Goal: Task Accomplishment & Management: Manage account settings

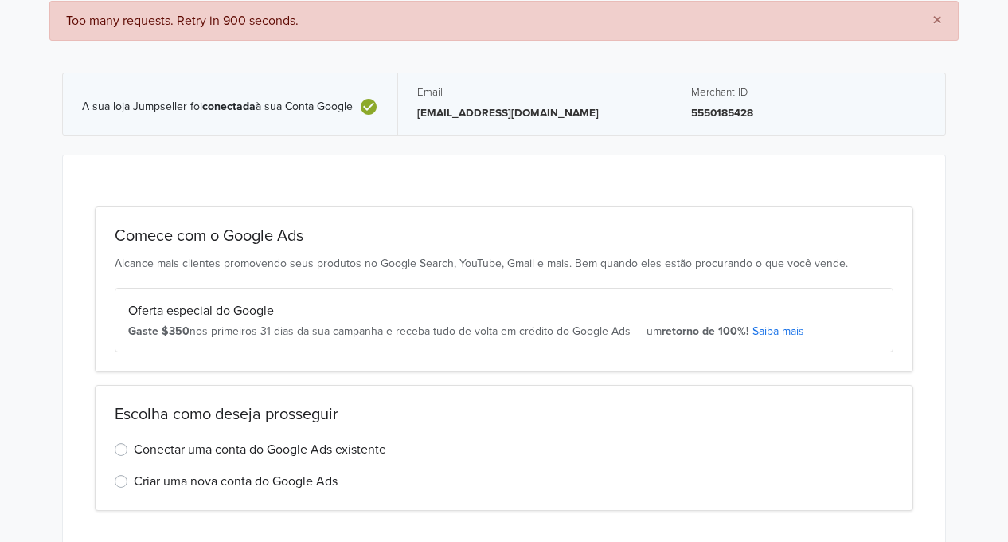
scroll to position [116, 0]
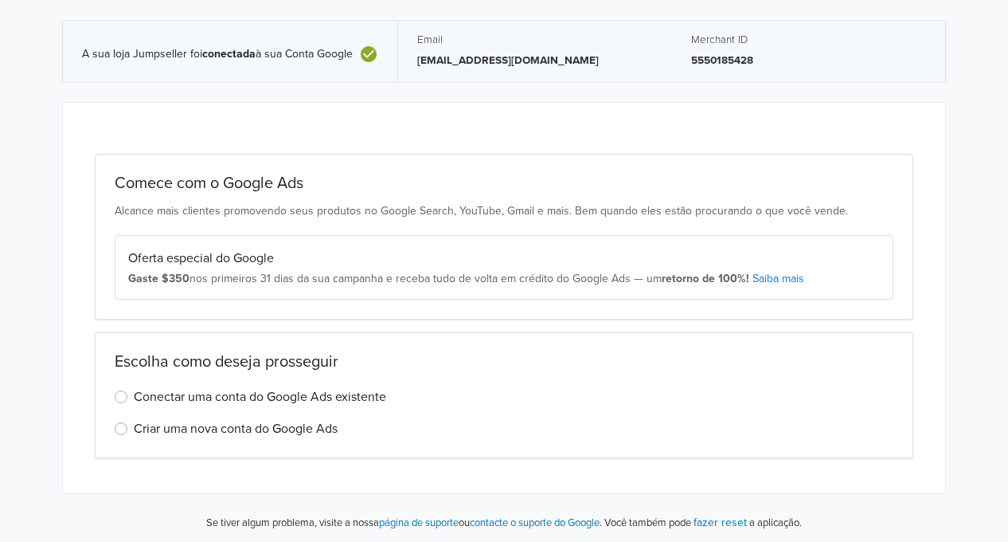
click at [134, 394] on label "Conectar uma conta do Google Ads existente" at bounding box center [260, 396] width 253 height 19
click at [0, 0] on input "Conectar uma conta do Google Ads existente" at bounding box center [0, 0] width 0 height 0
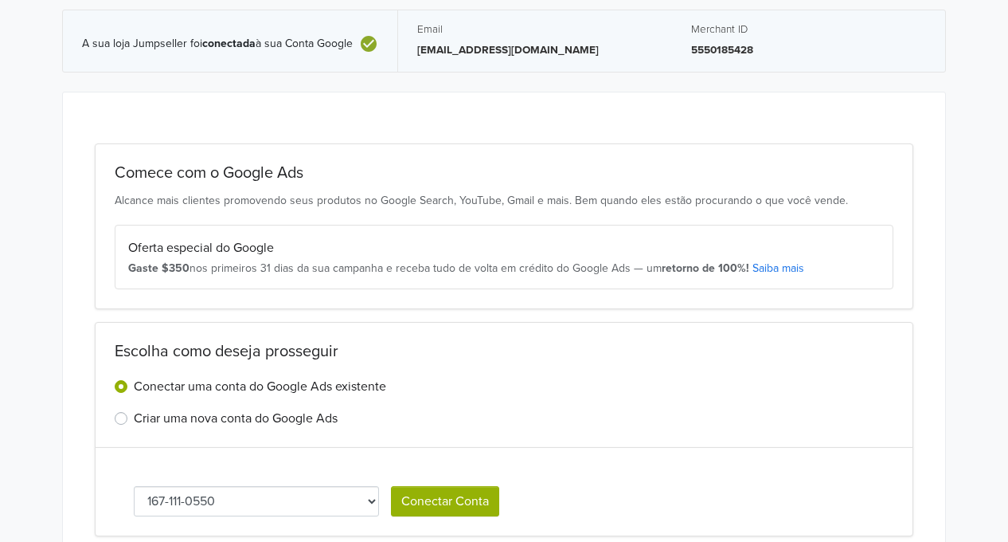
scroll to position [205, 0]
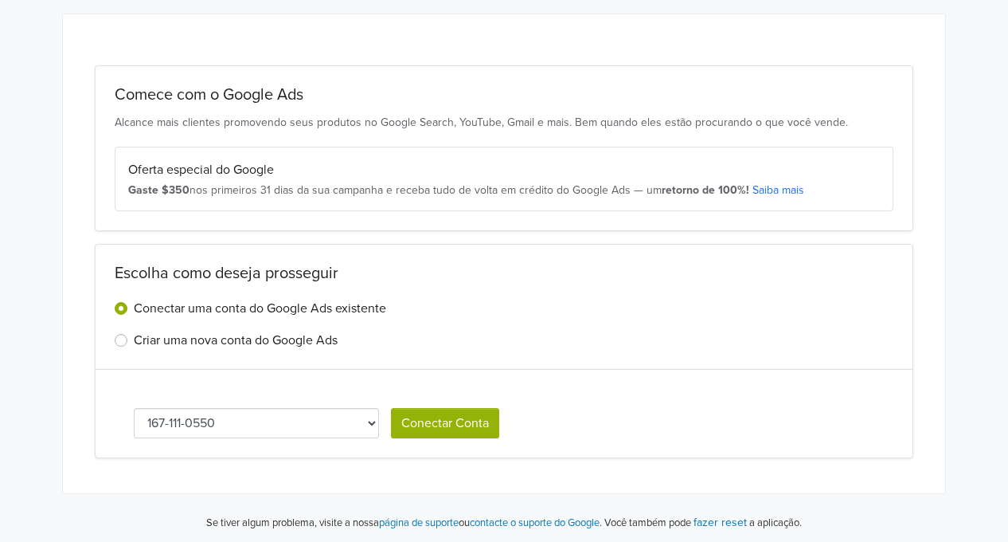
click at [289, 416] on select "167-111-0550 373-159-3345 [PHONE_NUMBER]" at bounding box center [256, 423] width 245 height 30
select select "2392919209"
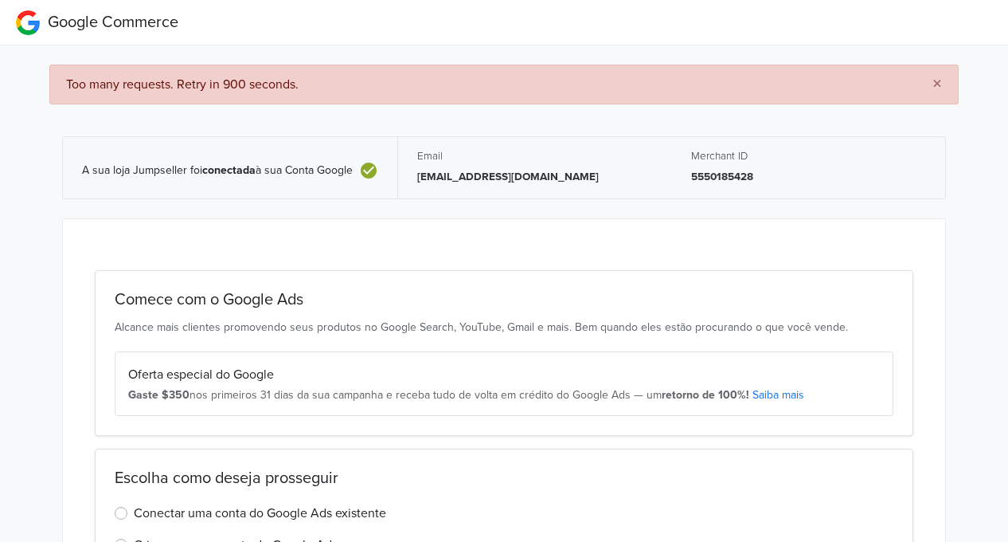
scroll to position [116, 0]
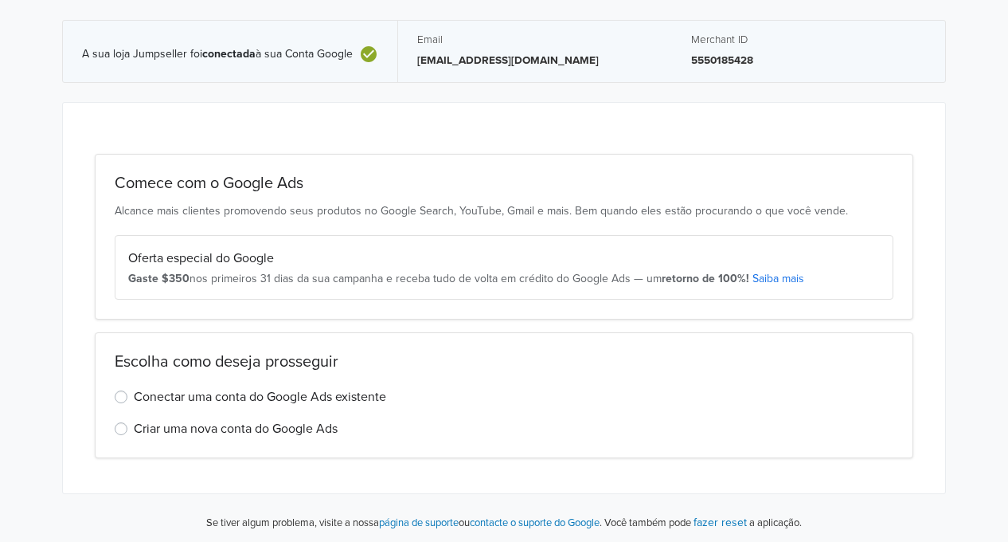
click at [193, 394] on label "Conectar uma conta do Google Ads existente" at bounding box center [260, 396] width 253 height 19
click at [0, 0] on input "Conectar uma conta do Google Ads existente" at bounding box center [0, 0] width 0 height 0
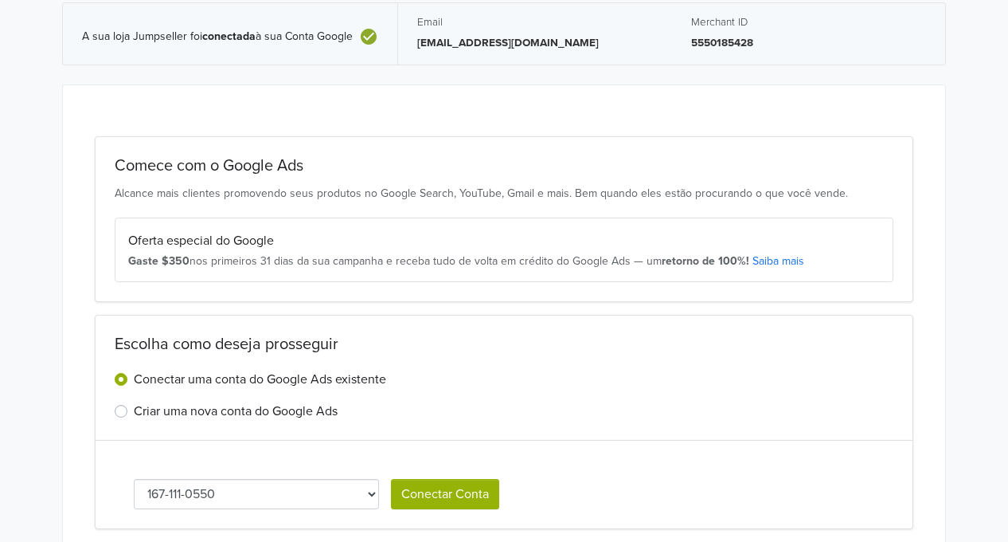
scroll to position [205, 0]
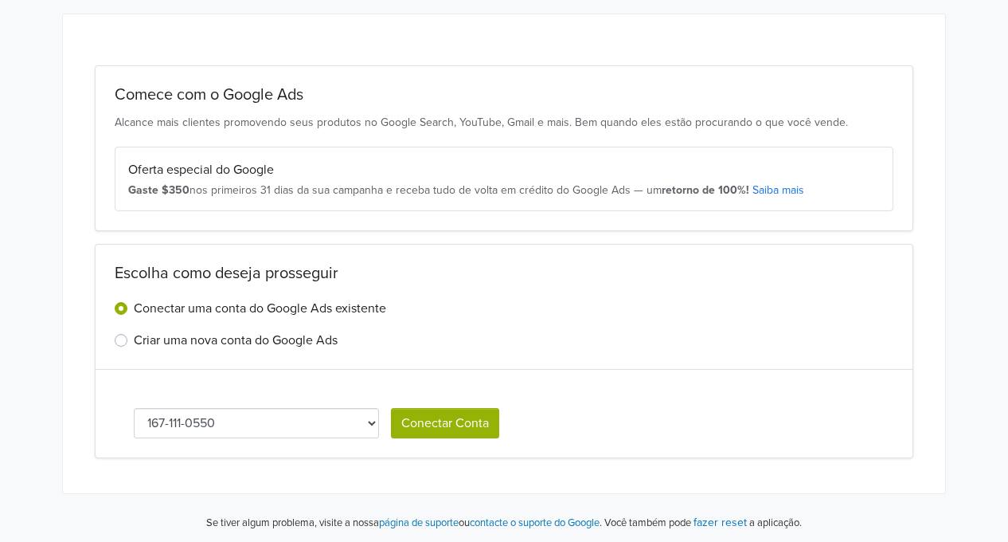
click at [214, 426] on select "167-111-0550 373-159-3345 [PHONE_NUMBER]" at bounding box center [256, 423] width 245 height 30
click at [496, 299] on div "Conectar uma conta do Google Ads existente" at bounding box center [504, 308] width 779 height 19
click at [227, 429] on select "167-111-0550 373-159-3345 [PHONE_NUMBER]" at bounding box center [256, 423] width 245 height 30
select select "2392919209"
click at [447, 421] on button "Conectar Conta" at bounding box center [445, 423] width 108 height 30
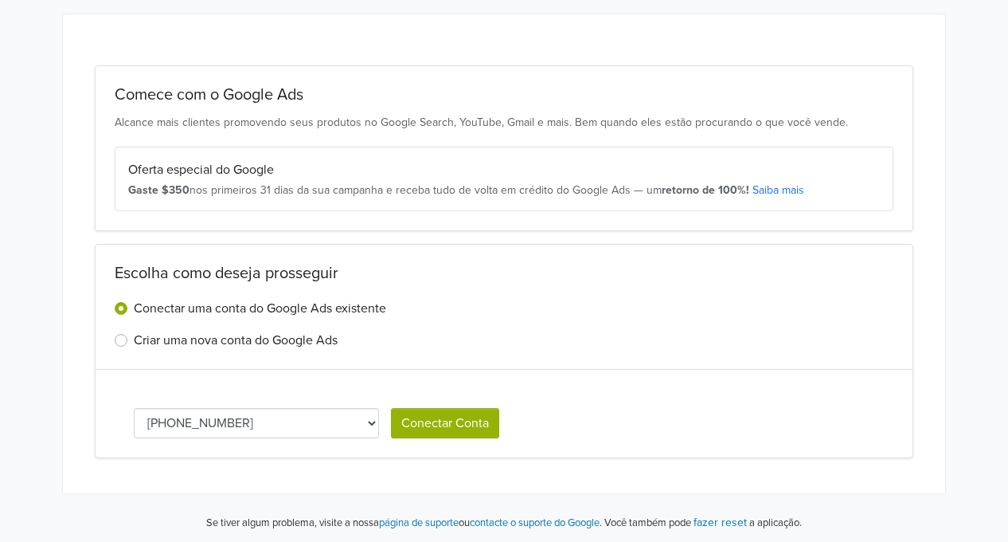
select select "2392919209"
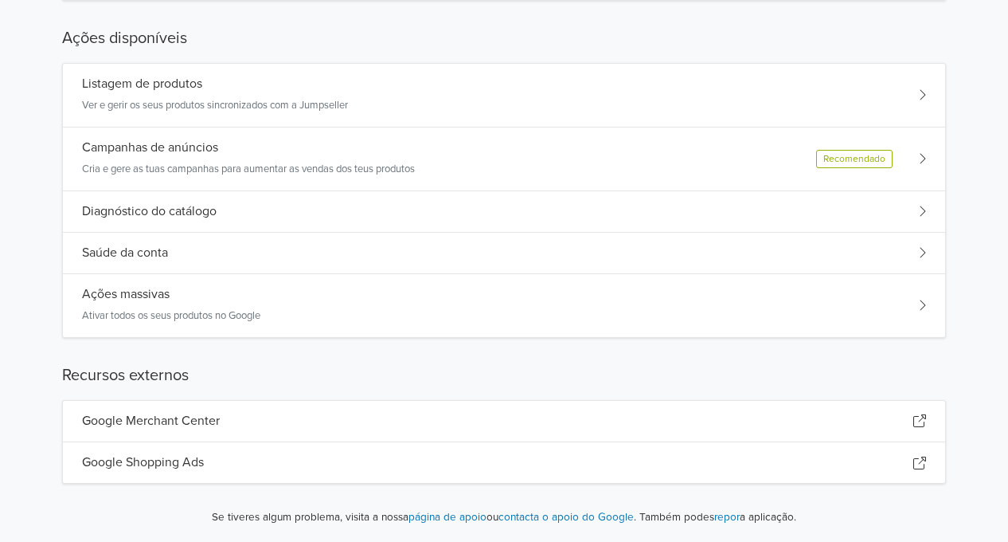
scroll to position [252, 0]
click at [253, 94] on div "Listagem de produtos Ver e gerir os seus produtos sincronizados com a Jumpseller" at bounding box center [215, 94] width 266 height 37
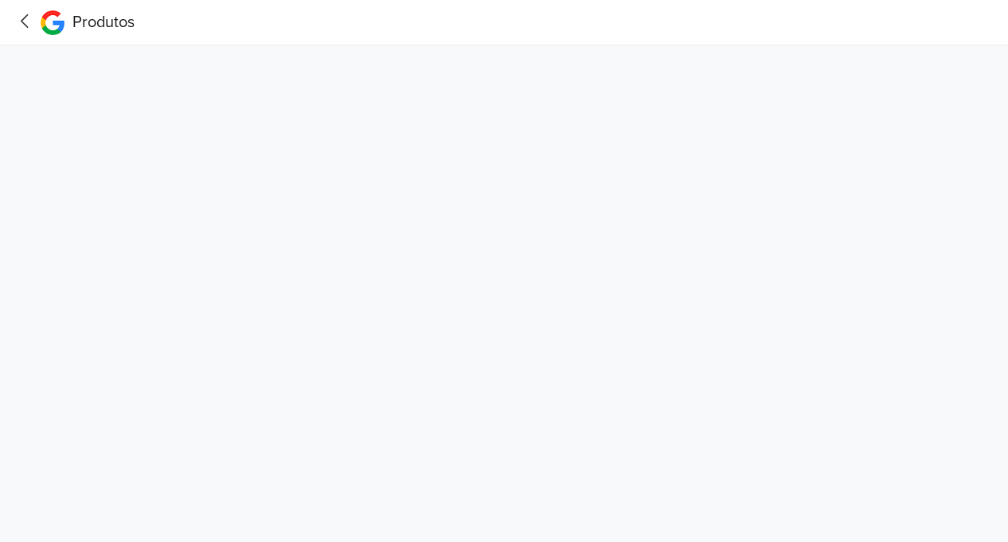
scroll to position [0, 0]
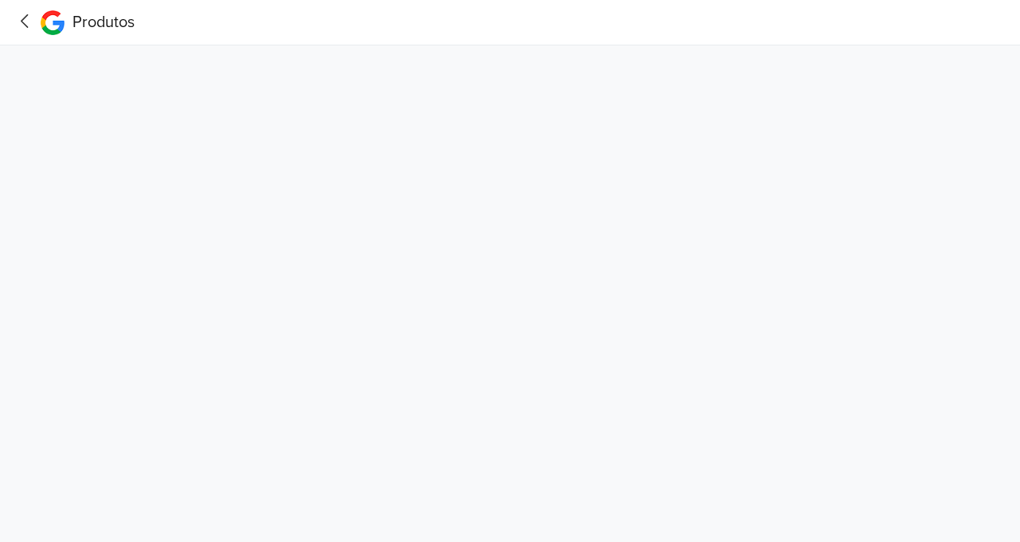
click at [25, 27] on icon at bounding box center [25, 21] width 25 height 20
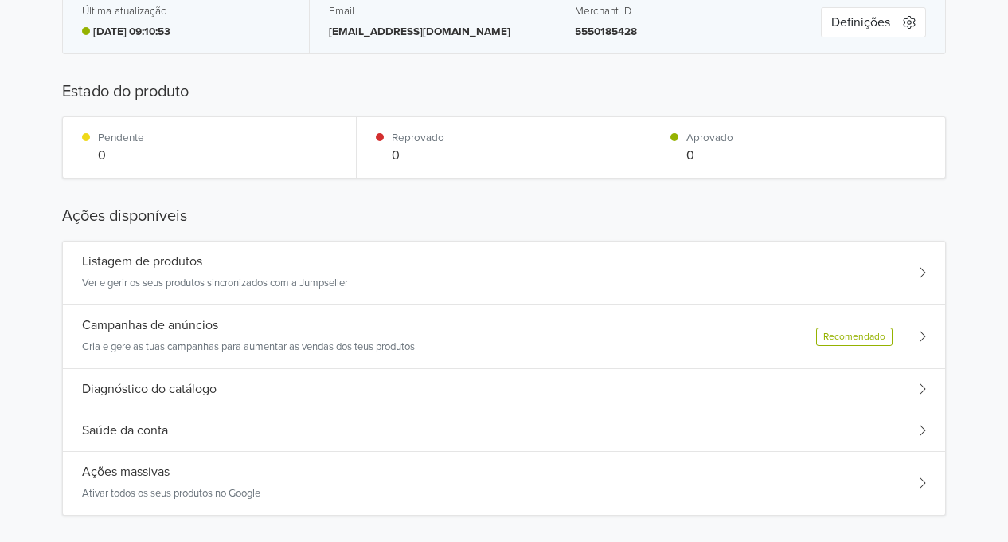
scroll to position [159, 0]
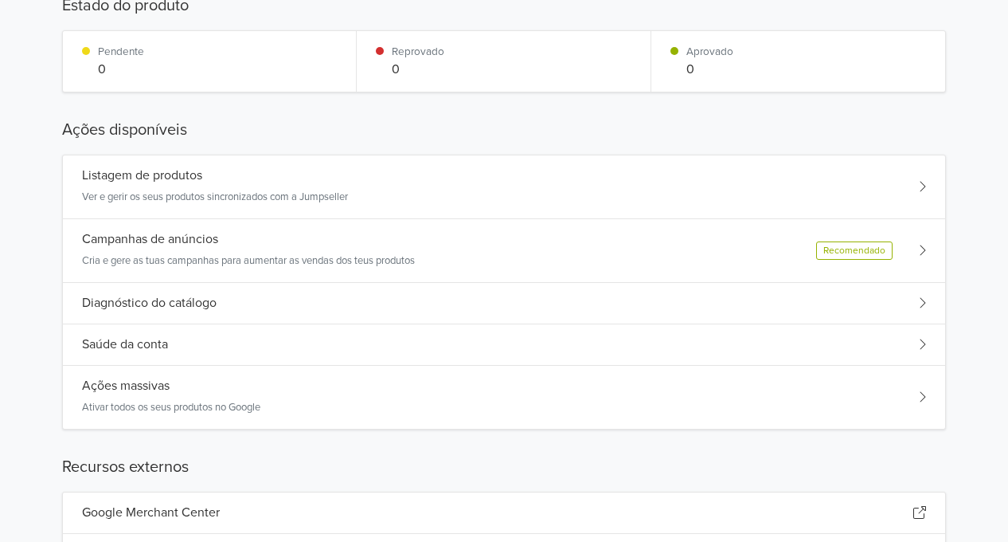
click at [134, 392] on div "Ações massivas Ativar todos os seus produtos no Google" at bounding box center [171, 396] width 178 height 37
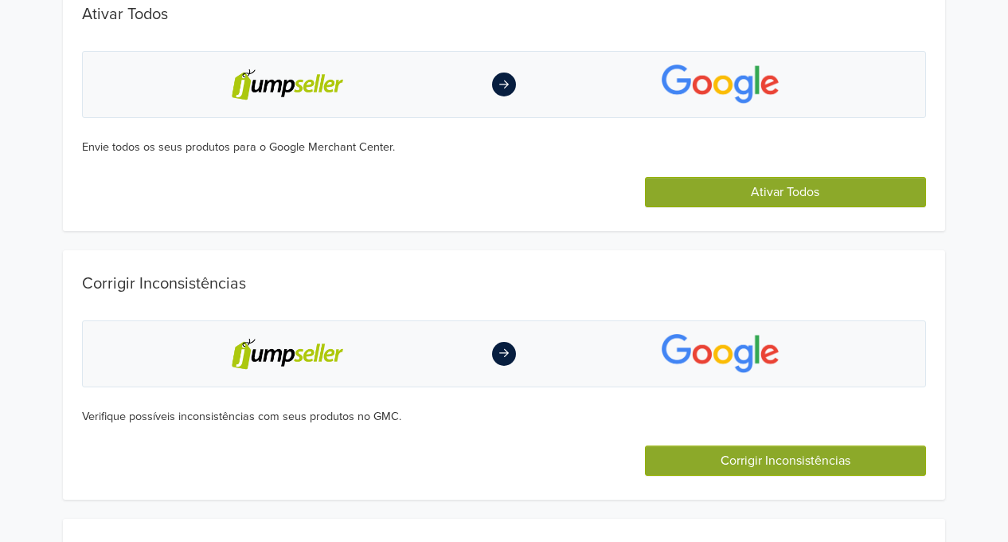
scroll to position [0, 0]
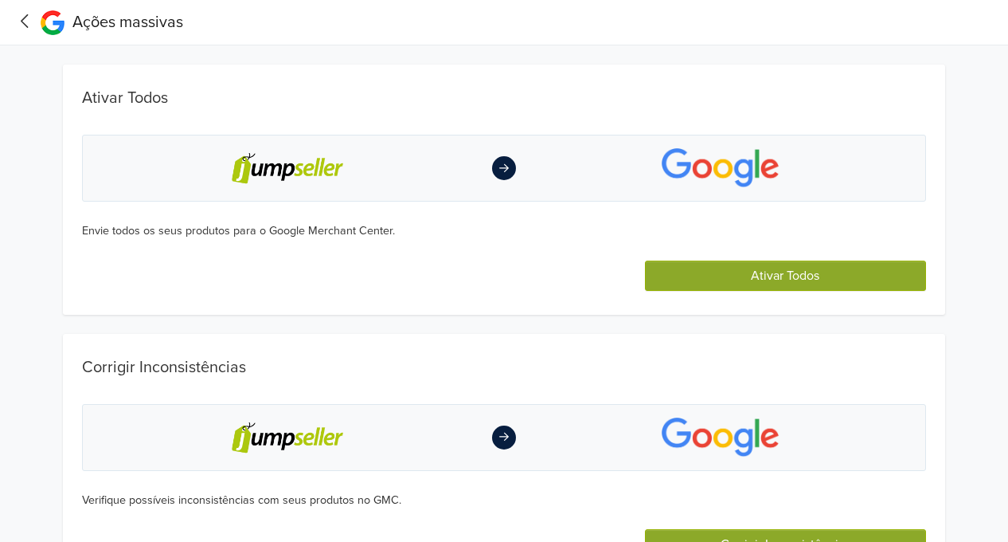
click at [730, 271] on button "Ativar Todos" at bounding box center [785, 275] width 281 height 30
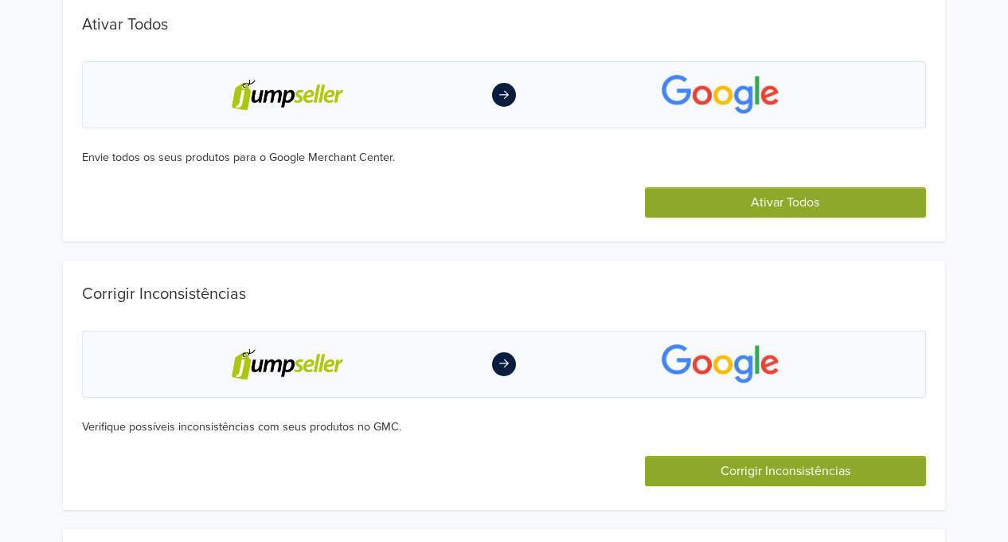
scroll to position [239, 0]
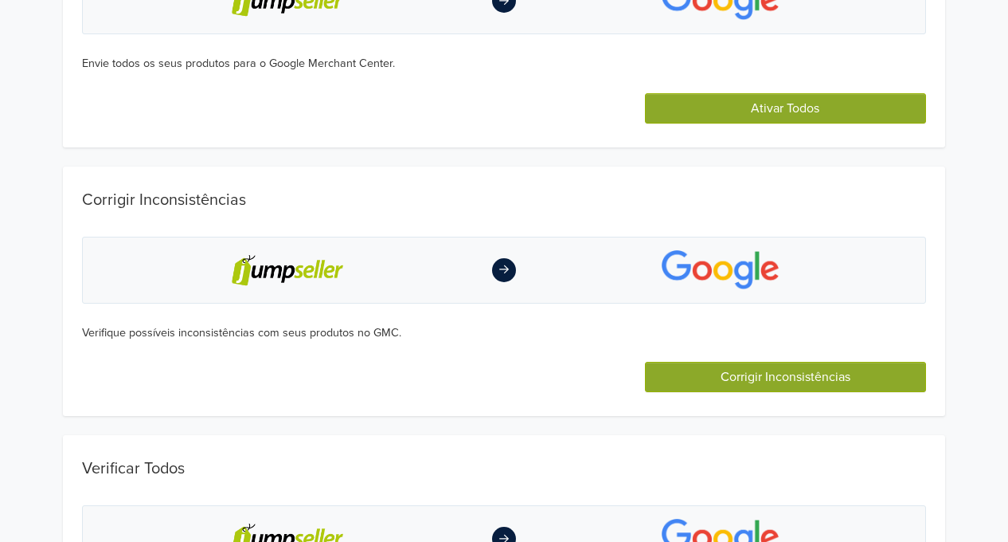
click at [765, 370] on button "Corrigir Inconsistências" at bounding box center [785, 377] width 281 height 30
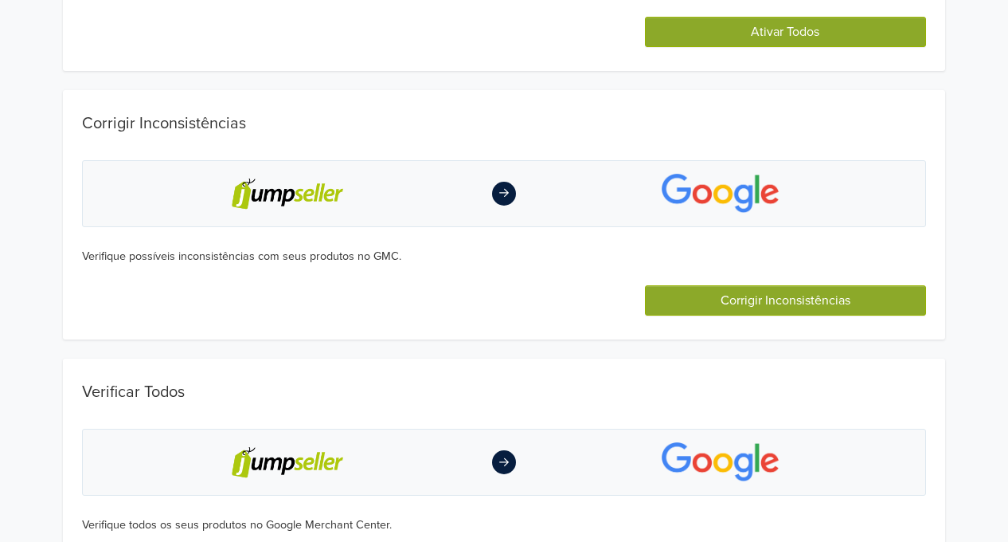
scroll to position [379, 0]
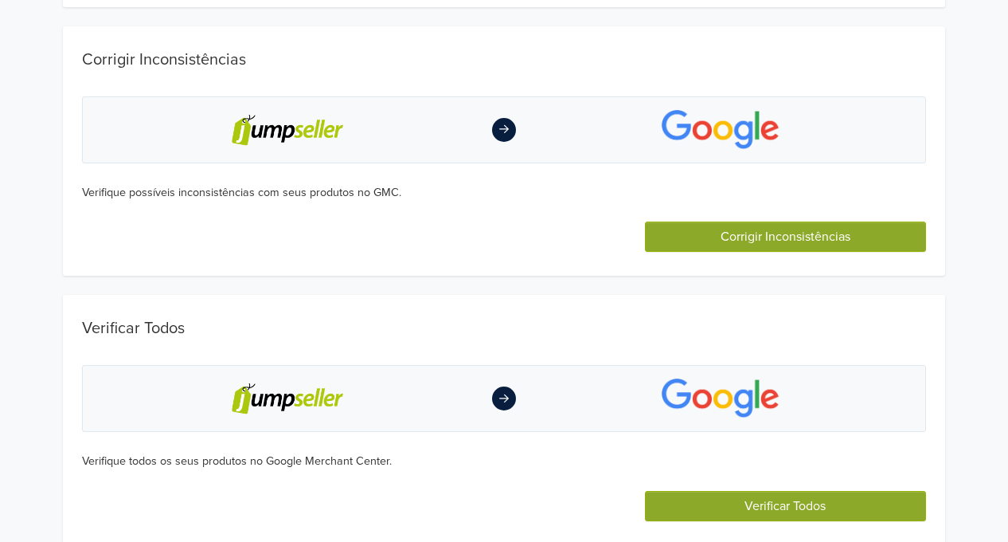
click at [766, 499] on button "Verificar Todos" at bounding box center [785, 506] width 281 height 30
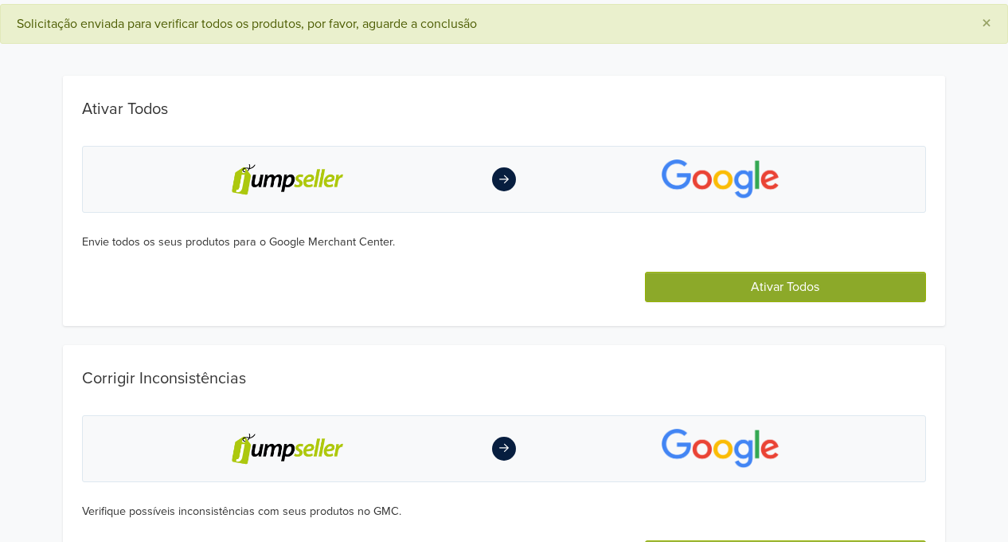
scroll to position [0, 0]
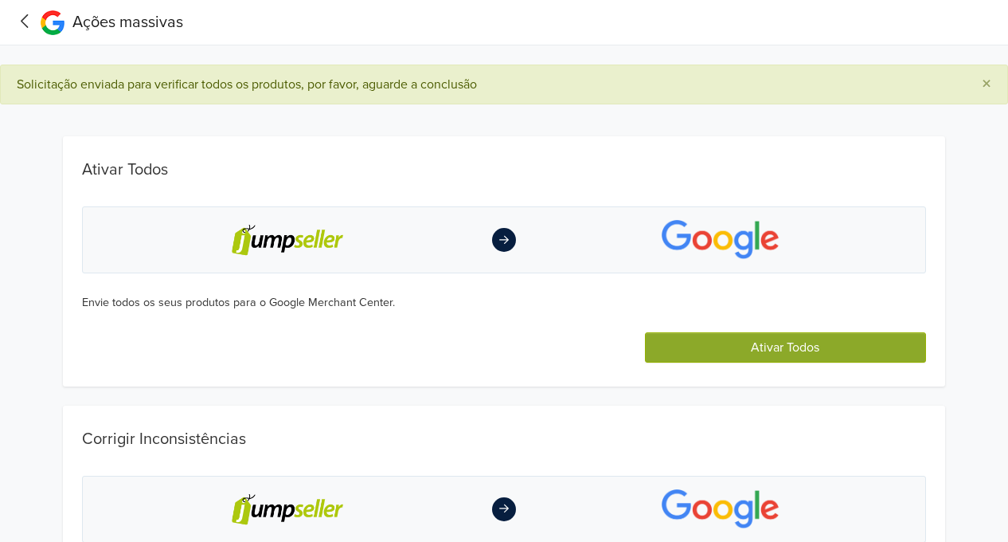
click at [25, 18] on icon at bounding box center [24, 21] width 7 height 14
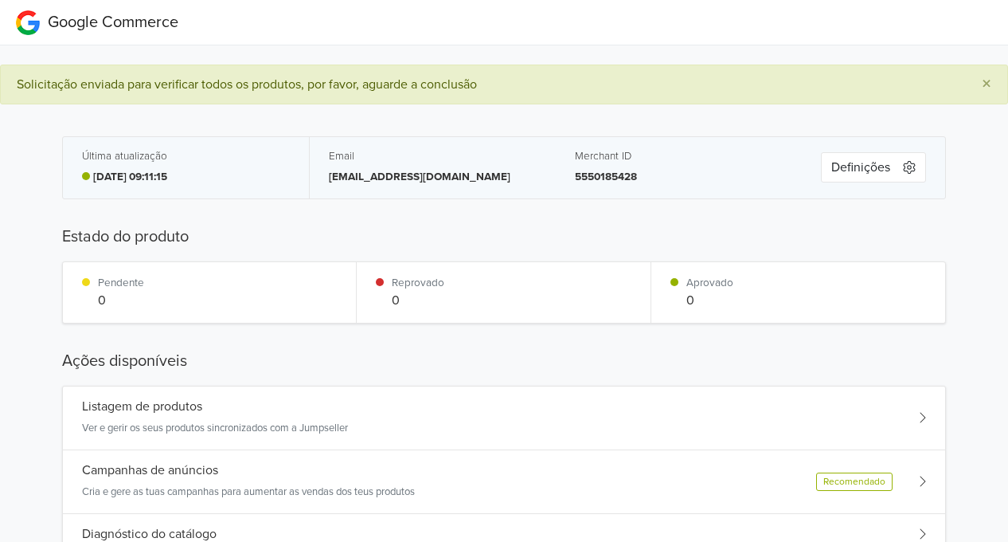
scroll to position [159, 0]
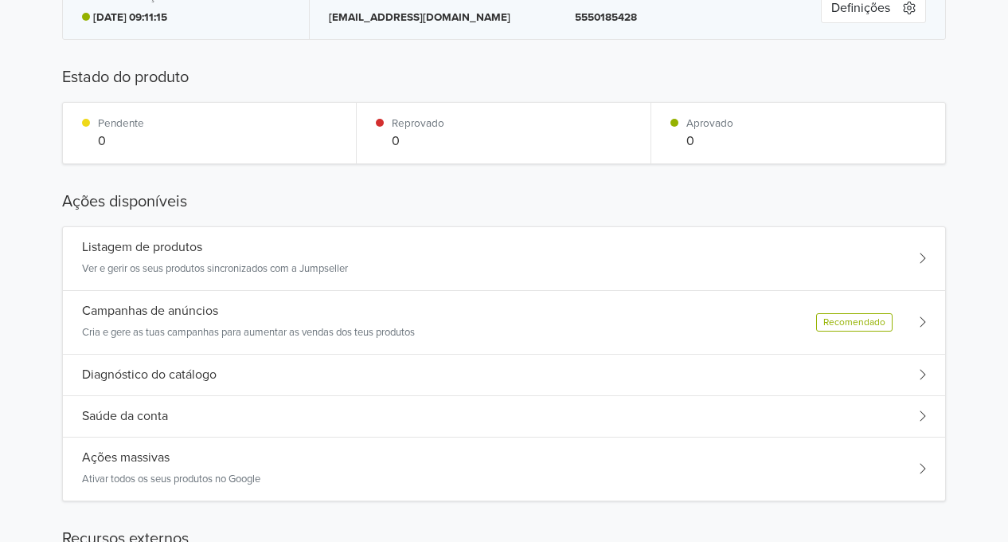
click at [137, 258] on div "Listagem de produtos Ver e gerir os seus produtos sincronizados com a Jumpseller" at bounding box center [215, 258] width 266 height 37
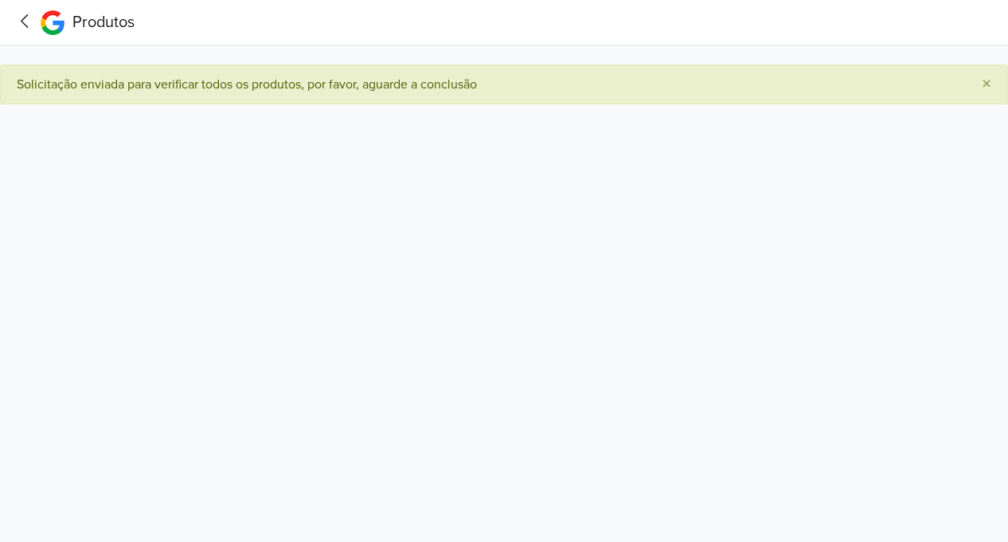
scroll to position [0, 0]
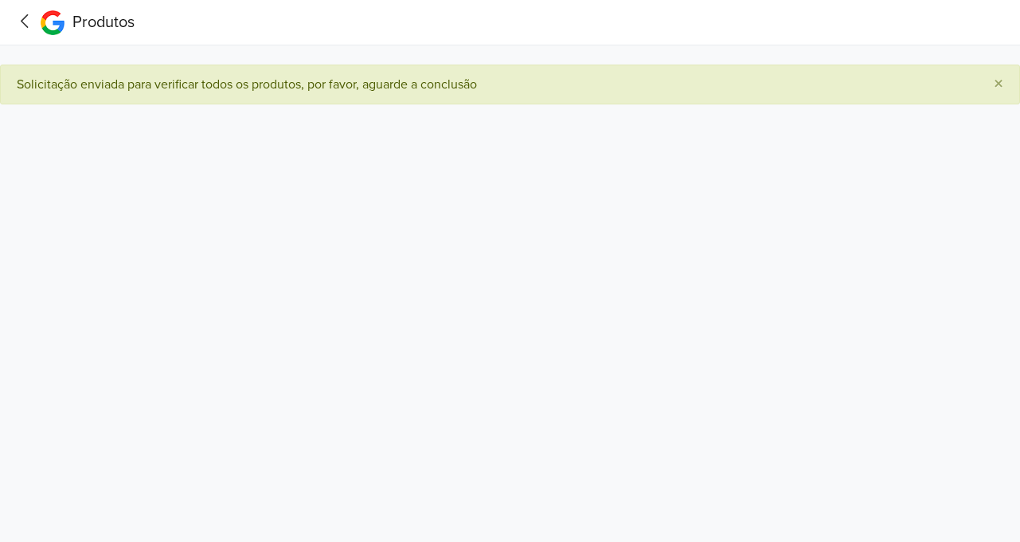
click at [22, 23] on icon at bounding box center [25, 21] width 25 height 20
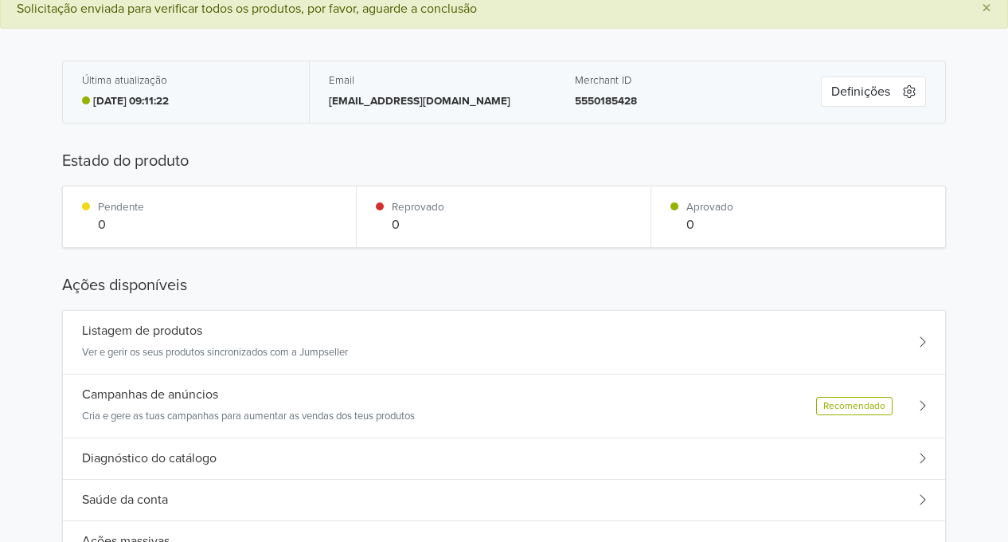
scroll to position [159, 0]
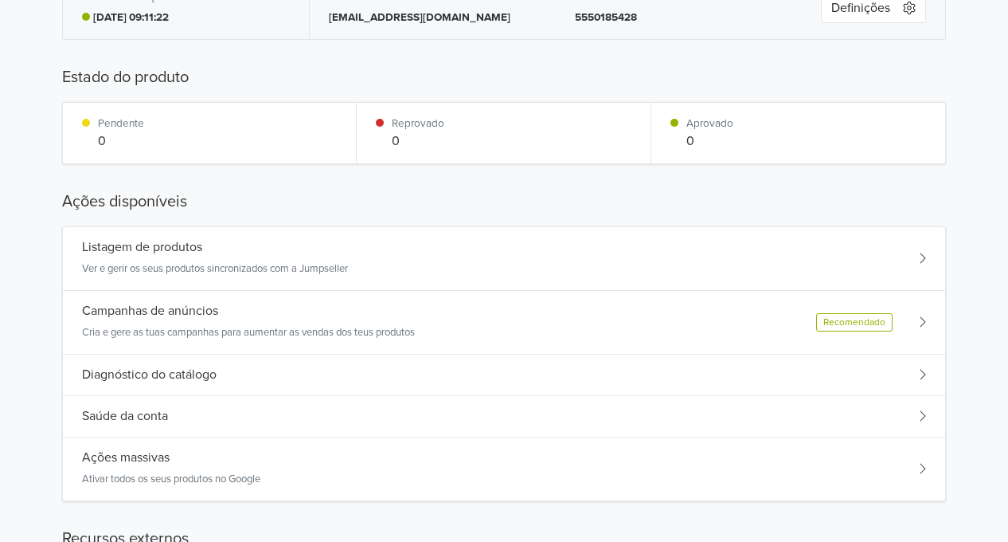
click at [133, 372] on h5 "Diagnóstico do catálogo" at bounding box center [149, 374] width 135 height 15
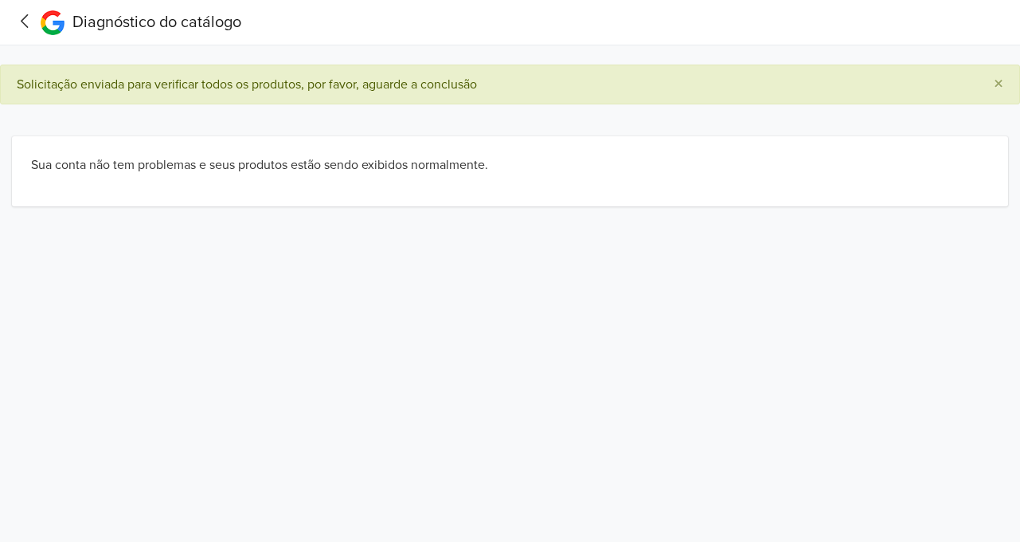
click at [22, 15] on icon at bounding box center [25, 21] width 25 height 20
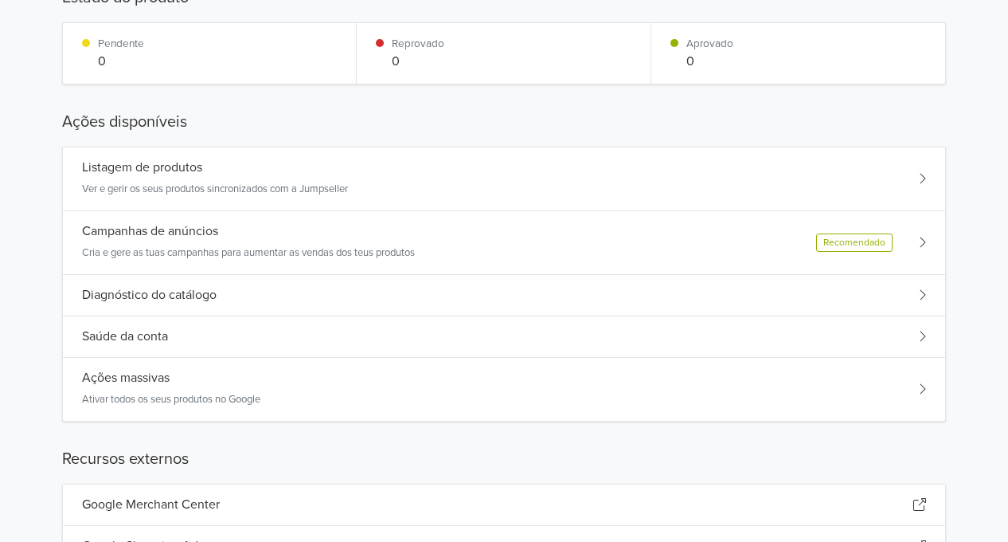
scroll to position [319, 0]
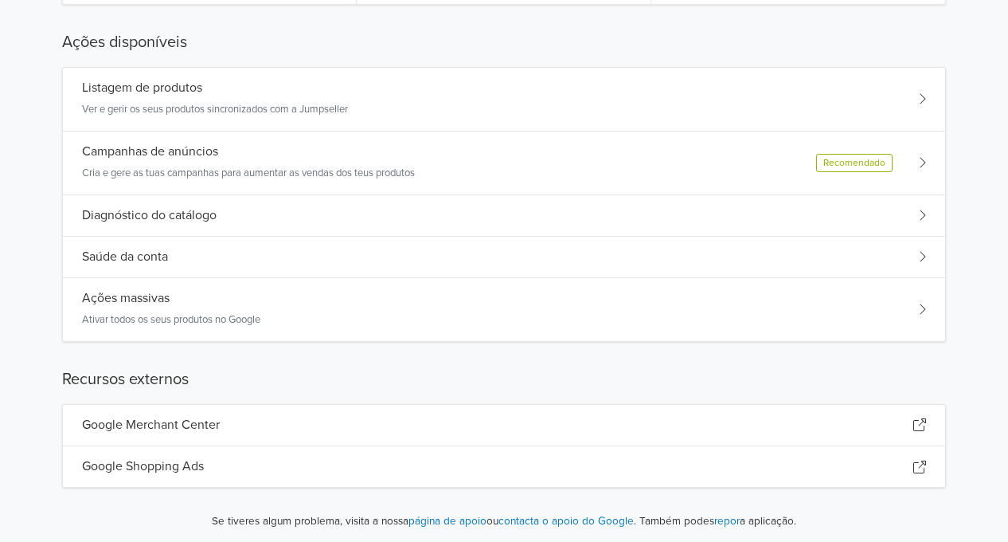
click at [119, 255] on h5 "Saúde da conta" at bounding box center [125, 256] width 86 height 15
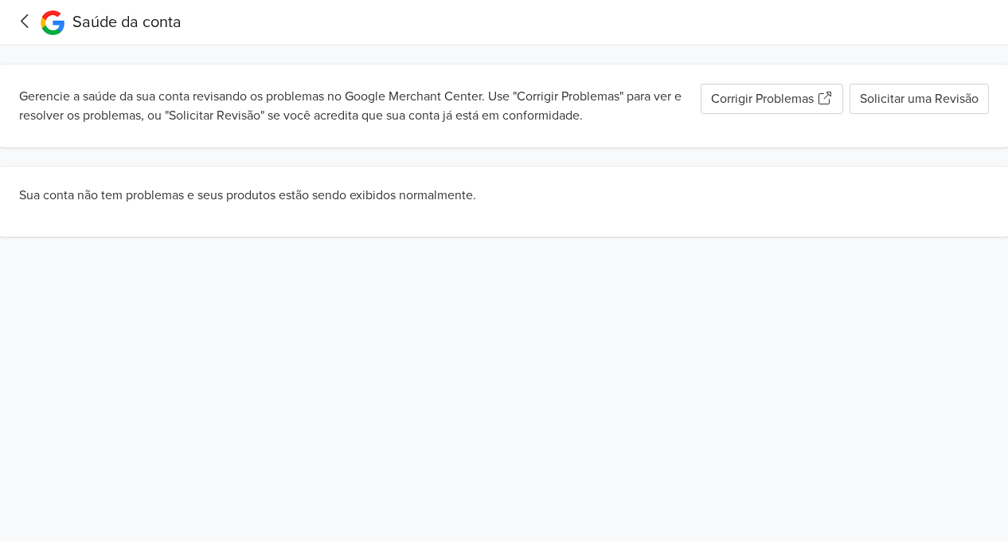
scroll to position [0, 0]
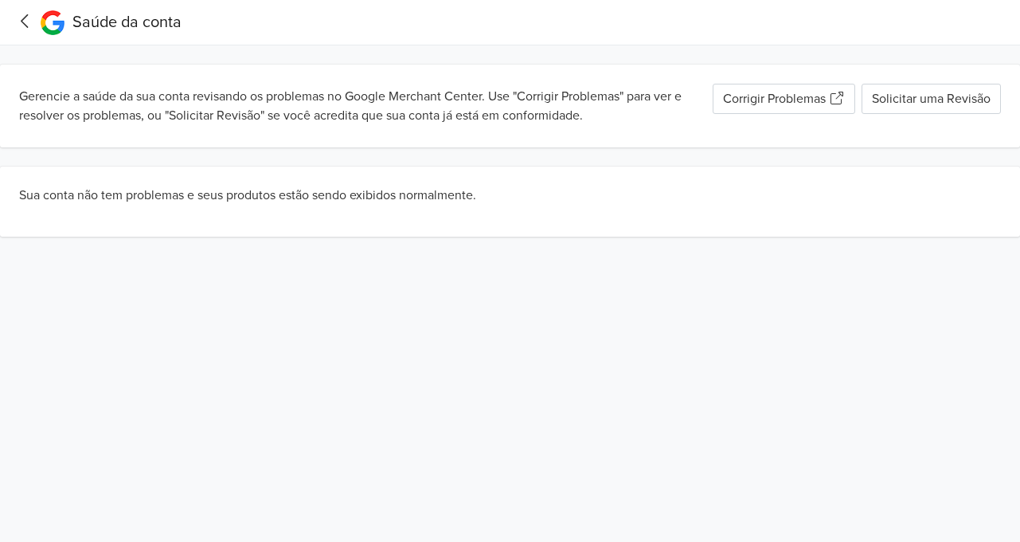
click at [770, 106] on link "Corrigir Problemas" at bounding box center [784, 99] width 143 height 30
click at [29, 20] on icon at bounding box center [25, 21] width 25 height 20
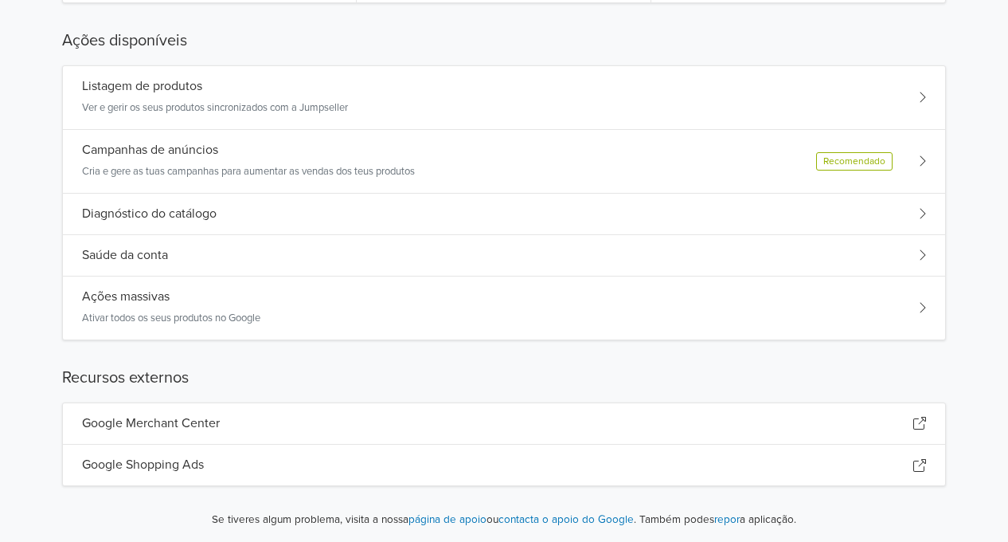
scroll to position [252, 0]
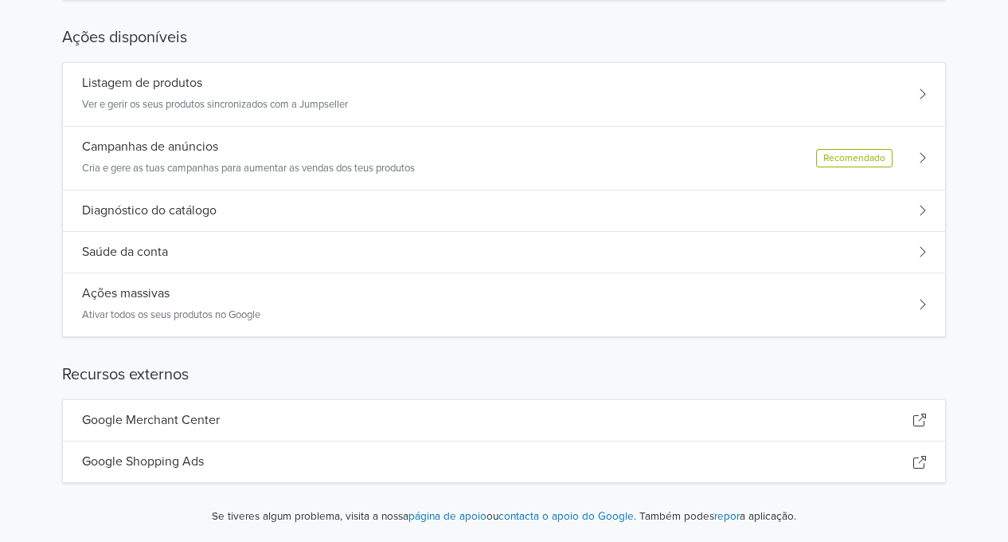
click at [156, 466] on h5 "Google Shopping Ads" at bounding box center [143, 461] width 122 height 15
click at [201, 421] on h5 "Google Merchant Center" at bounding box center [151, 420] width 138 height 15
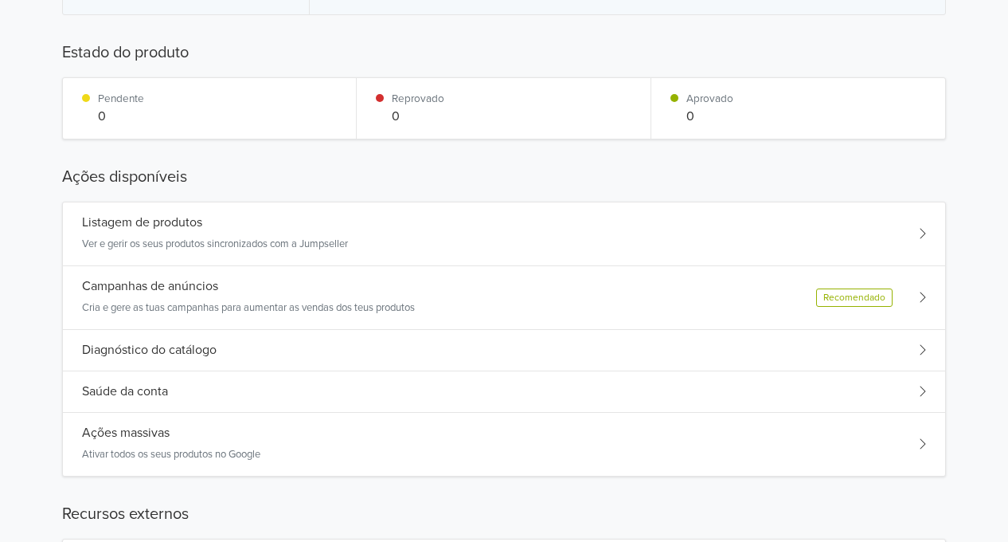
scroll to position [0, 0]
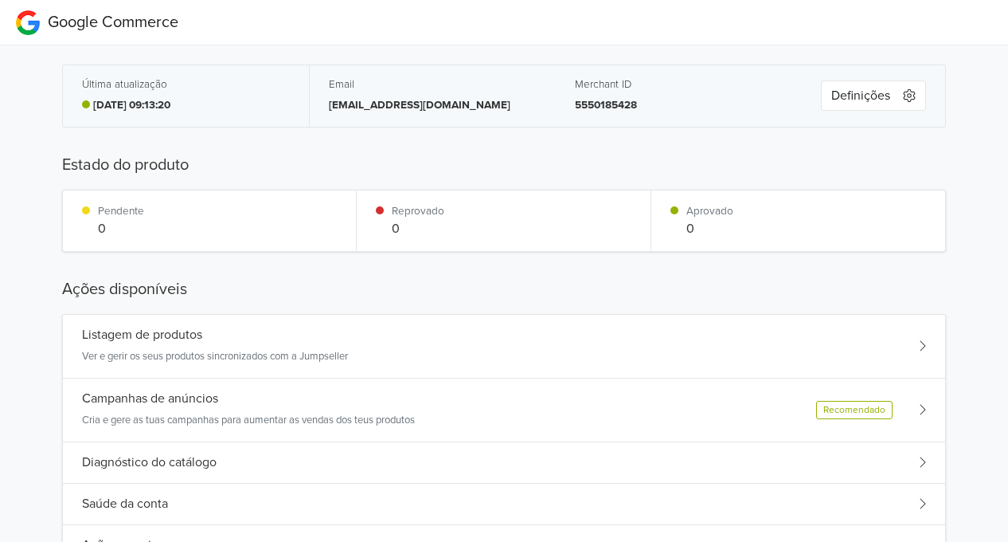
click at [863, 92] on button "Definições" at bounding box center [873, 95] width 105 height 30
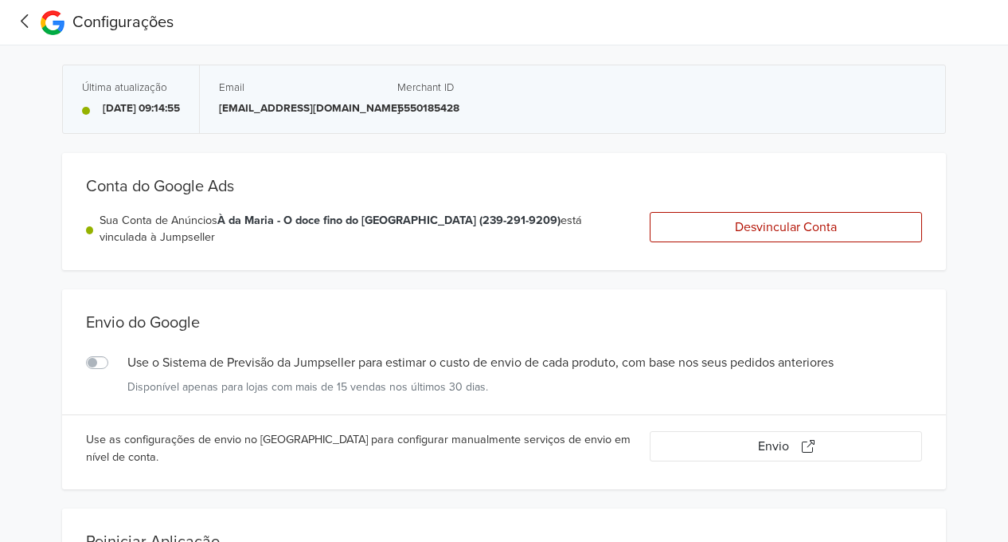
click at [22, 23] on icon at bounding box center [25, 21] width 25 height 20
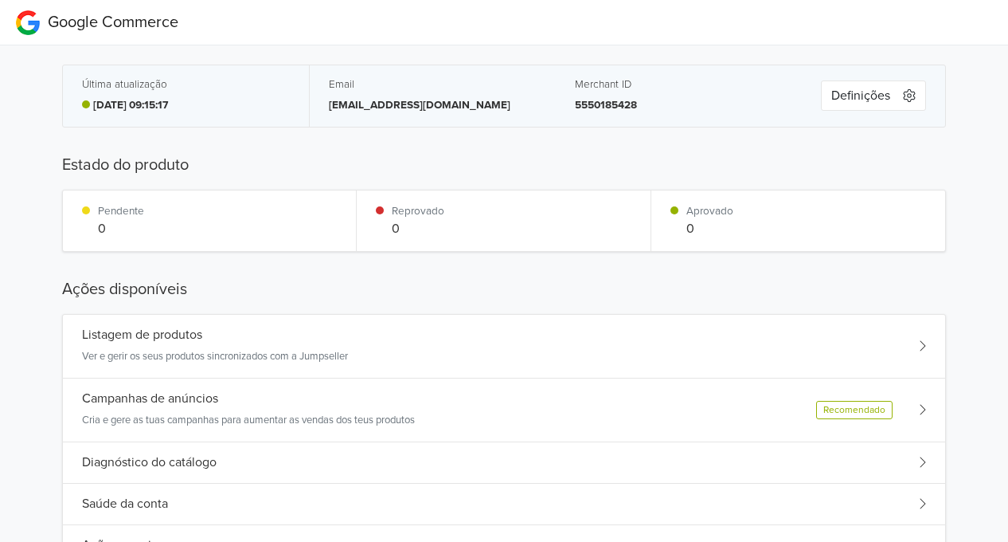
click at [118, 345] on div "Listagem de produtos Ver e gerir os seus produtos sincronizados com a Jumpseller" at bounding box center [215, 345] width 266 height 37
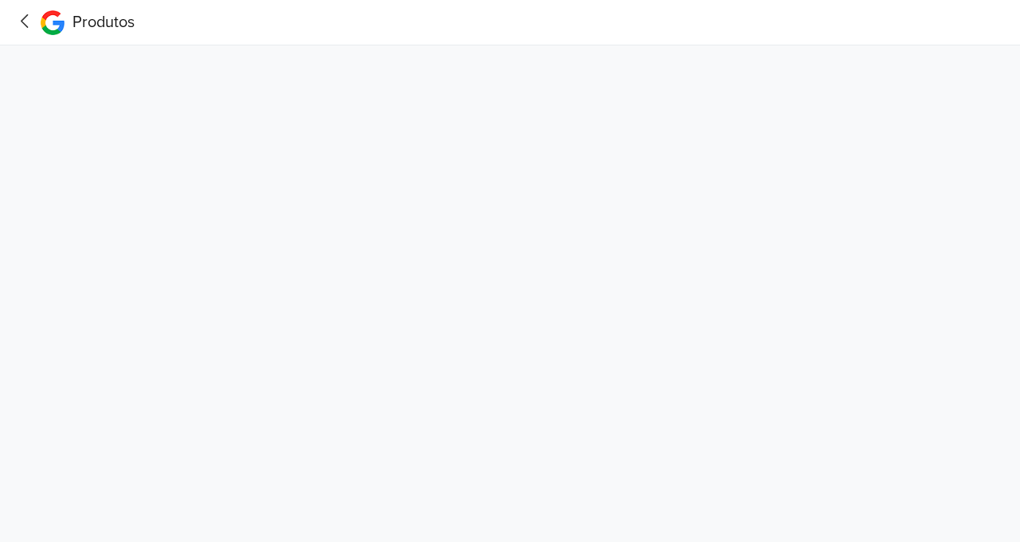
click at [30, 18] on icon at bounding box center [25, 21] width 25 height 20
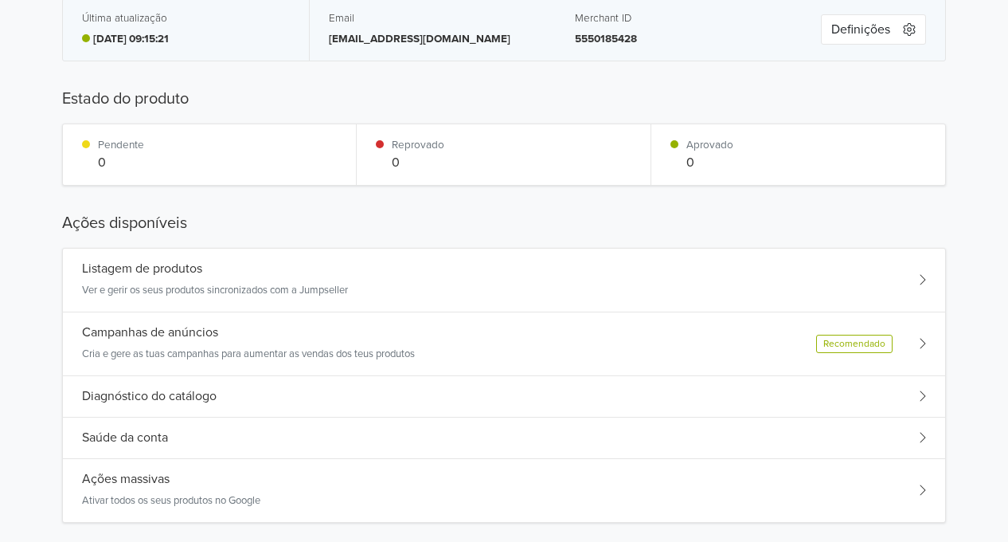
scroll to position [159, 0]
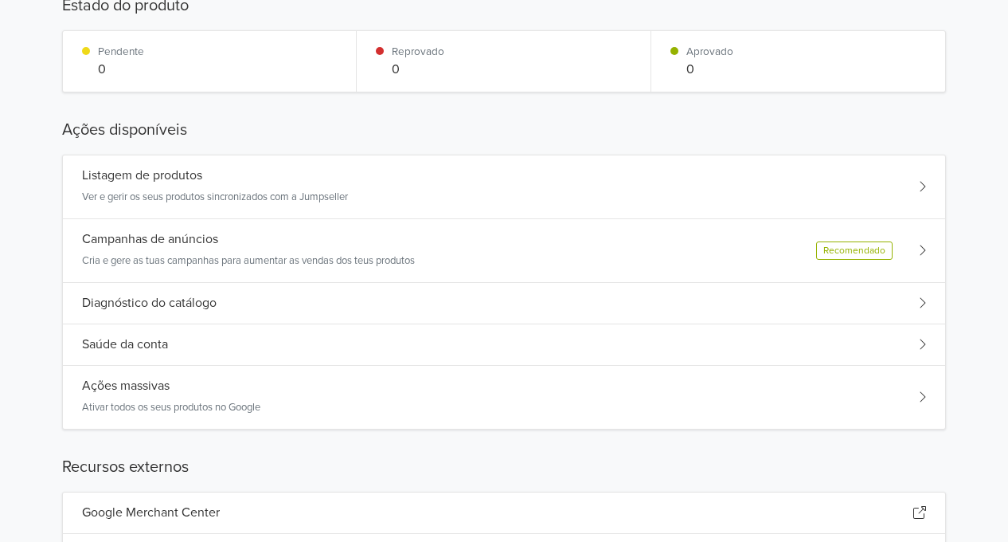
click at [134, 296] on h5 "Diagnóstico do catálogo" at bounding box center [149, 303] width 135 height 15
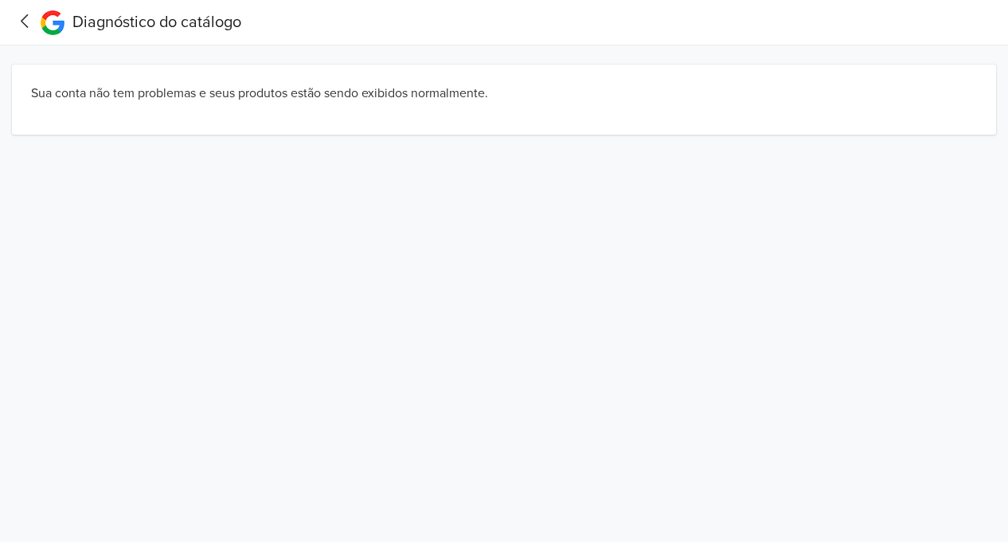
scroll to position [0, 0]
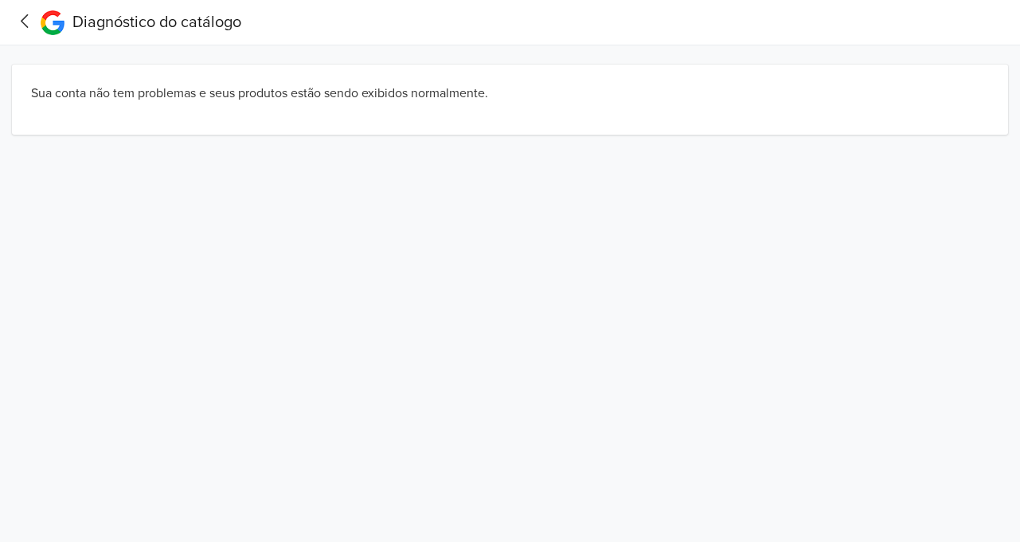
click at [32, 22] on icon at bounding box center [25, 21] width 25 height 20
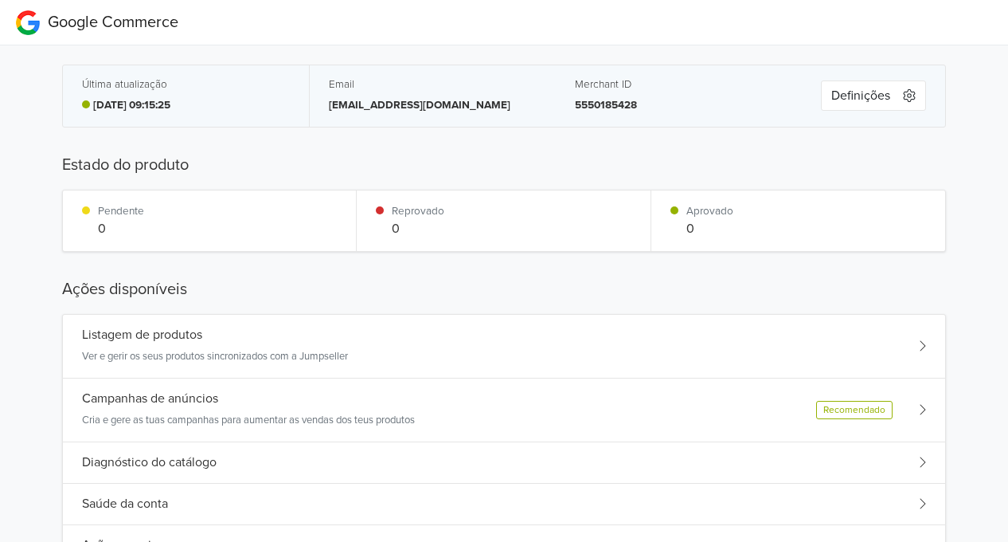
click at [123, 456] on h5 "Diagnóstico do catálogo" at bounding box center [149, 462] width 135 height 15
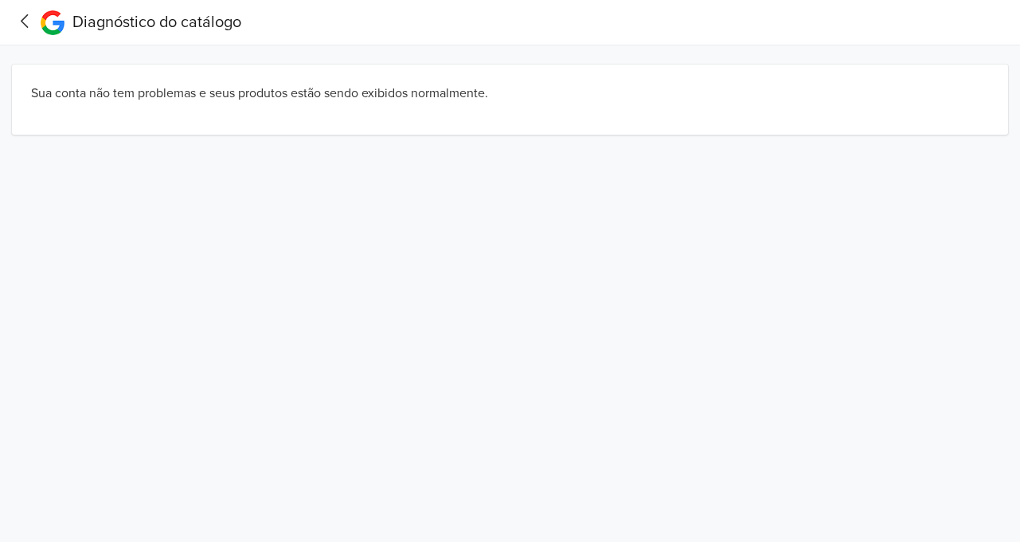
click at [25, 11] on icon at bounding box center [25, 21] width 25 height 20
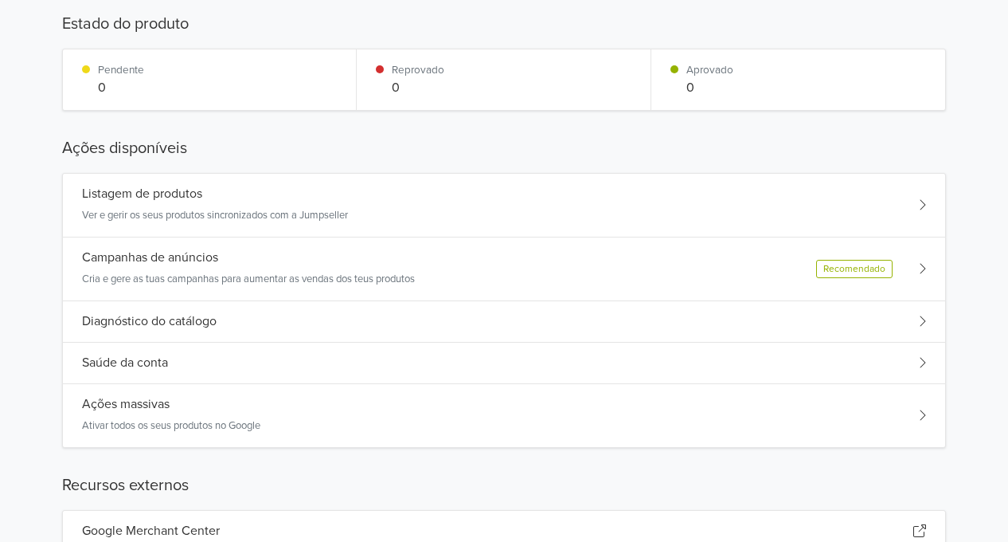
scroll to position [239, 0]
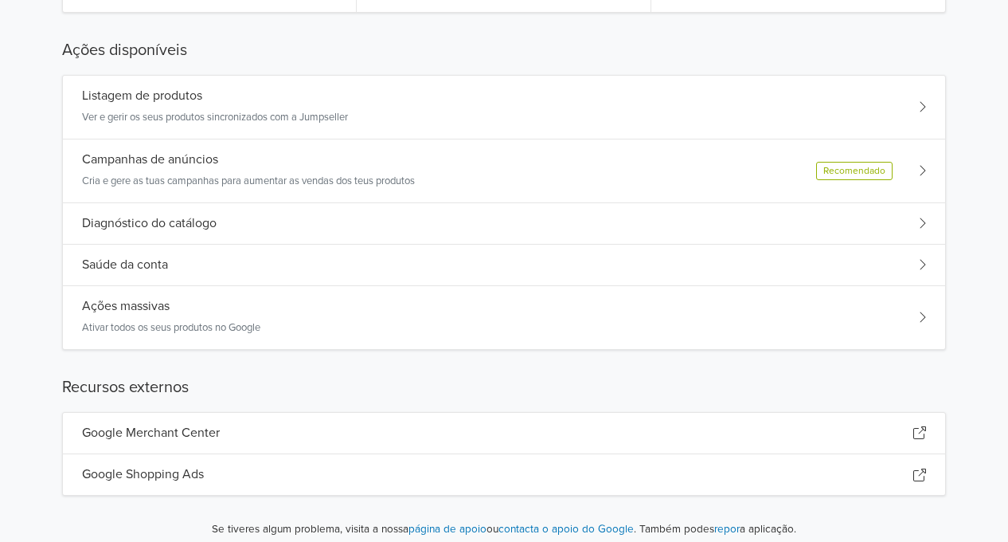
click at [150, 267] on h5 "Saúde da conta" at bounding box center [125, 264] width 86 height 15
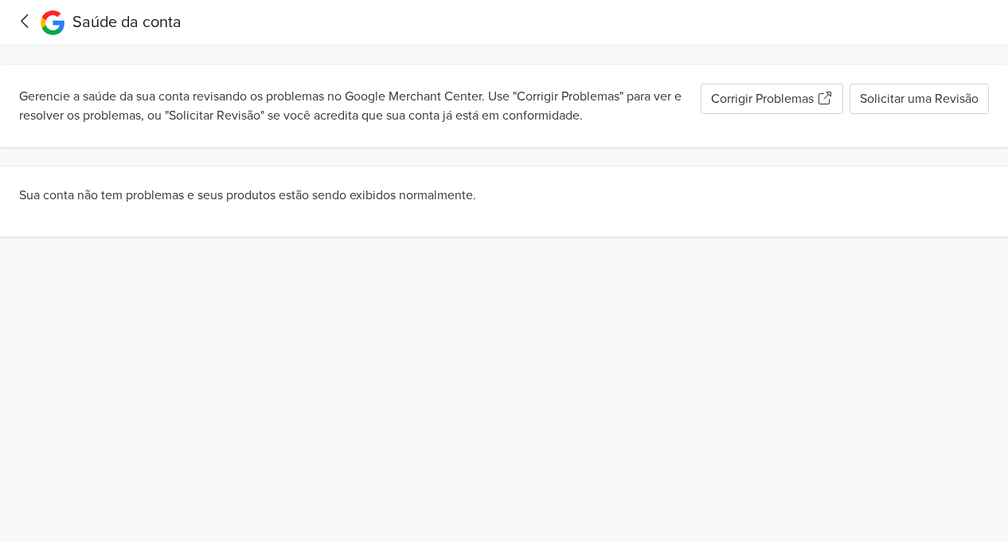
scroll to position [0, 0]
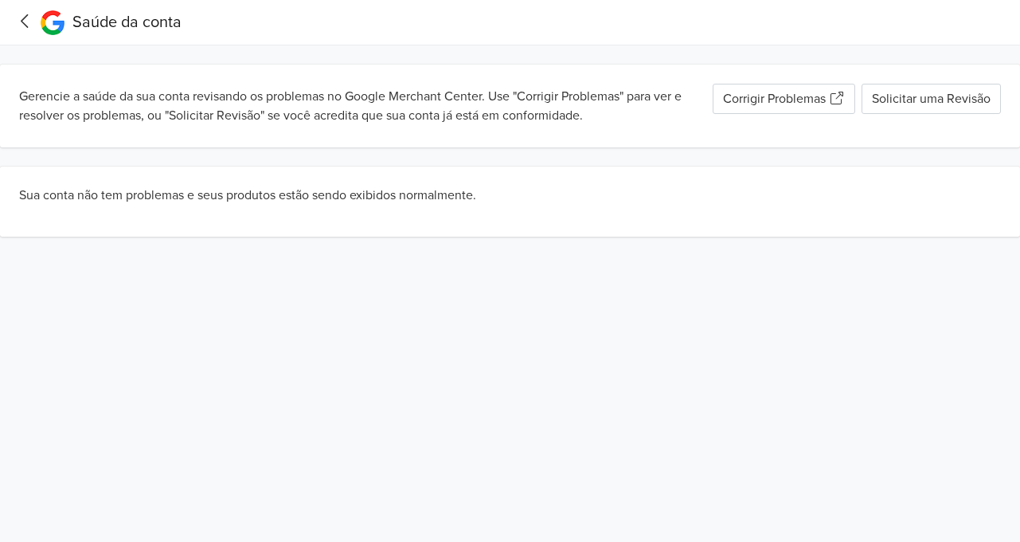
click at [22, 18] on icon at bounding box center [24, 21] width 7 height 14
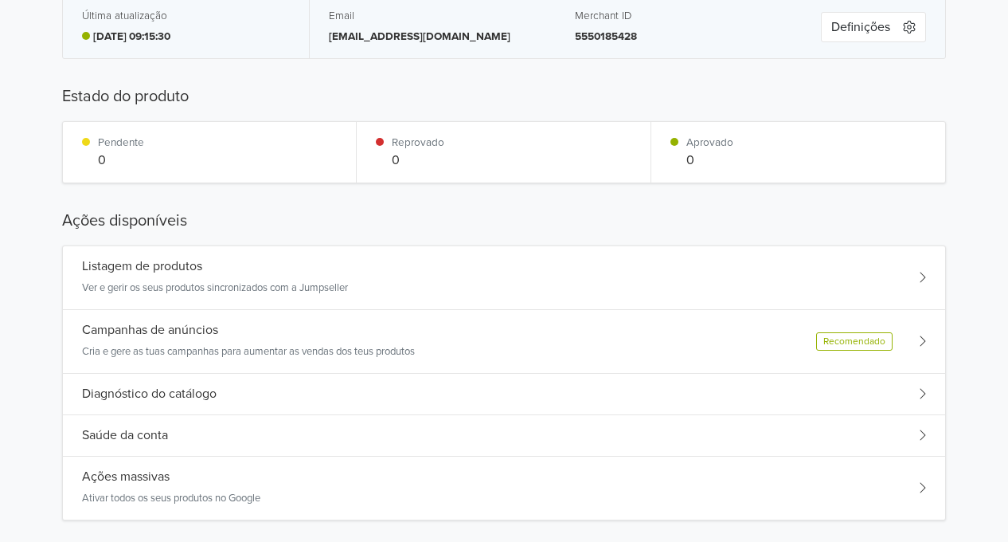
scroll to position [159, 0]
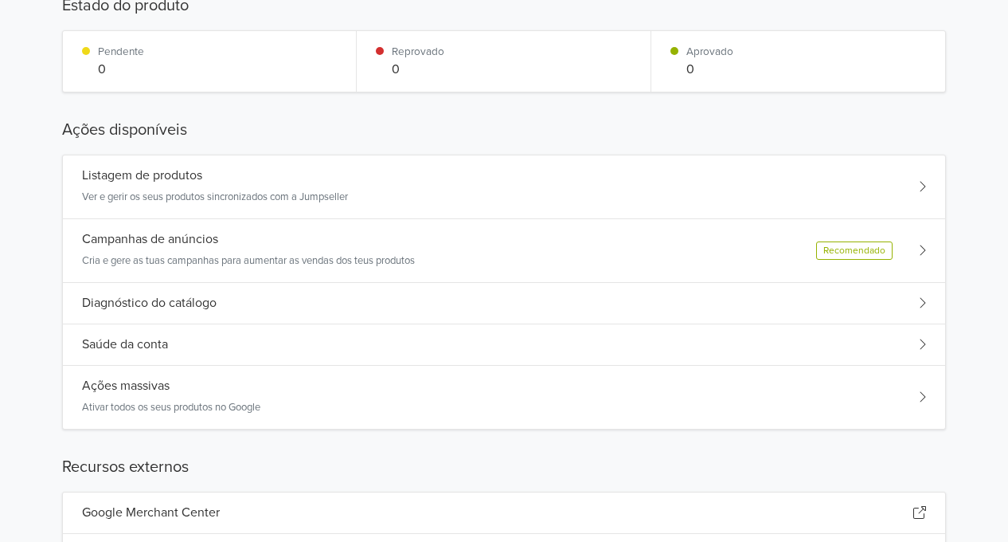
click at [150, 391] on h5 "Ações massivas" at bounding box center [126, 385] width 88 height 15
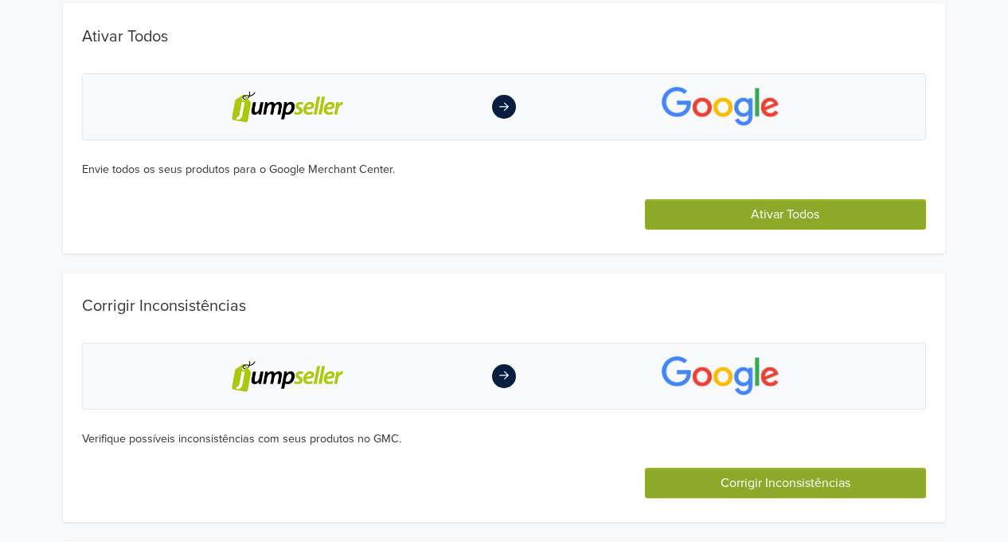
scroll to position [0, 0]
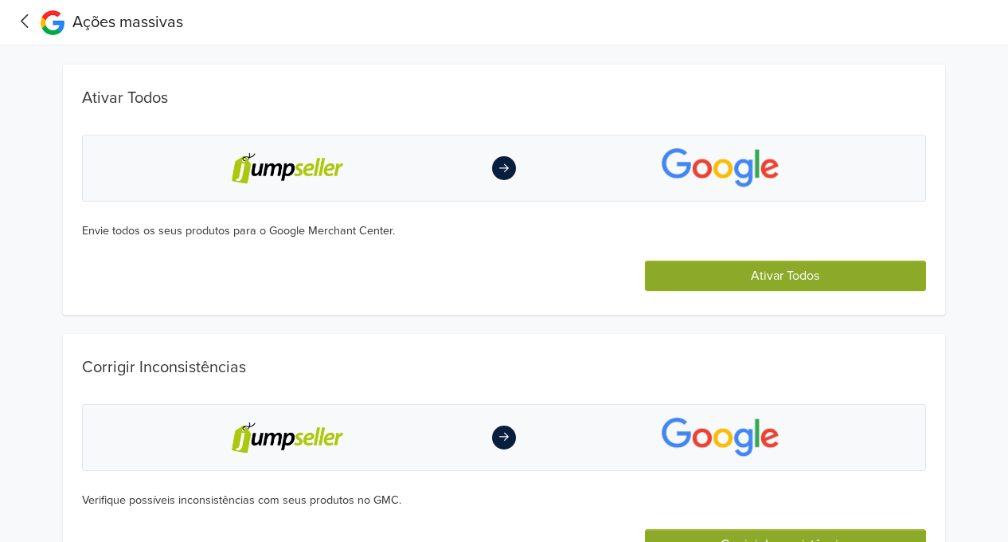
click at [737, 273] on button "Ativar Todos" at bounding box center [785, 275] width 281 height 30
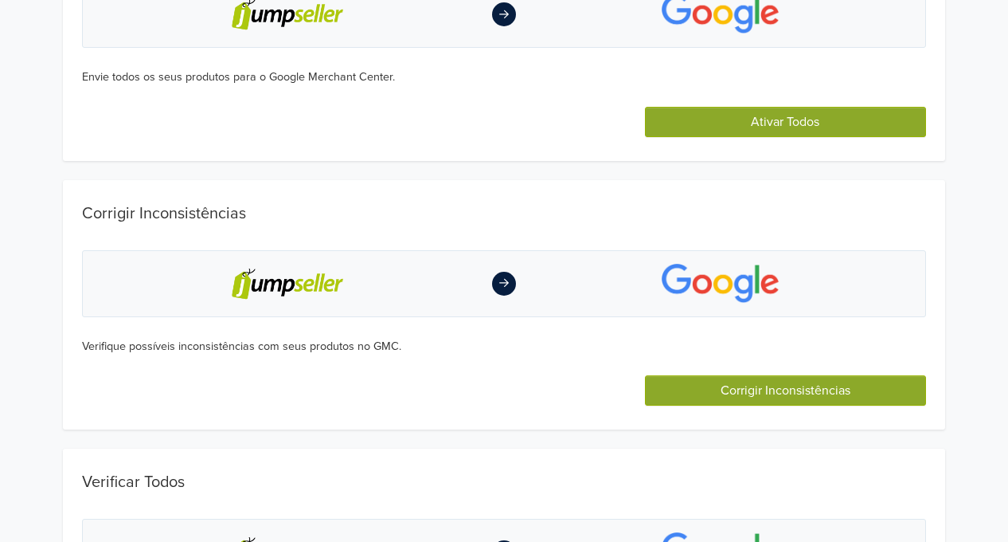
scroll to position [319, 0]
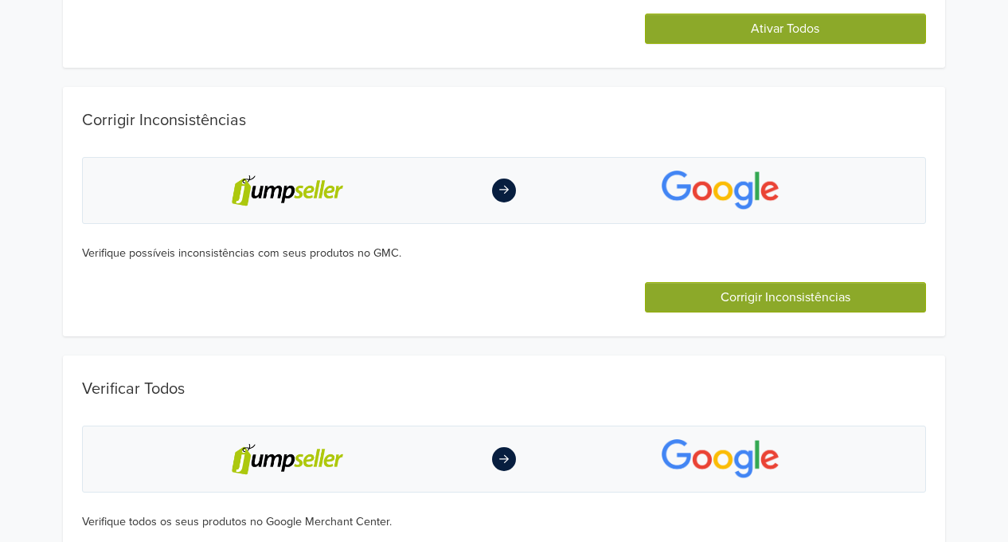
click at [798, 38] on button "Ativar Todos" at bounding box center [785, 29] width 281 height 30
click at [791, 294] on button "Corrigir Inconsistências" at bounding box center [785, 297] width 281 height 30
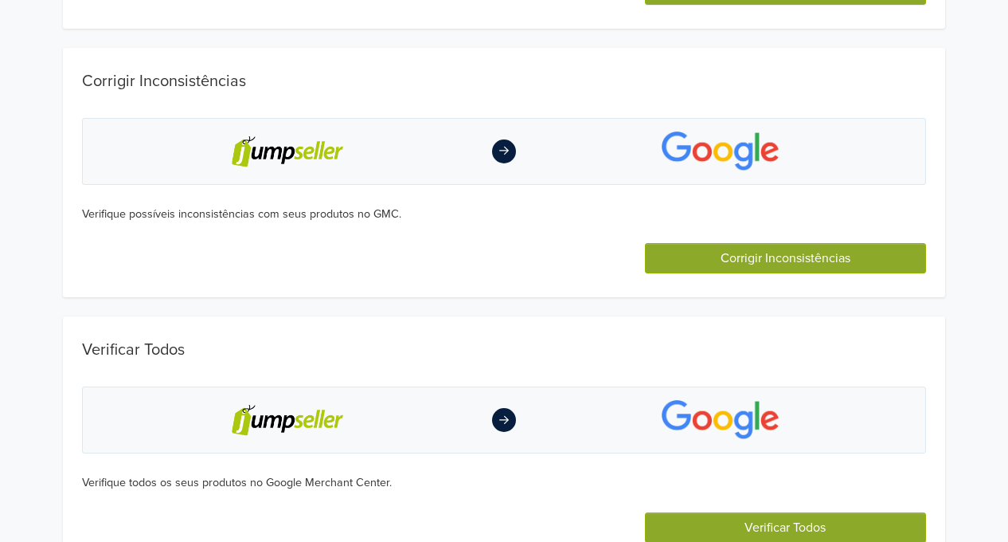
scroll to position [379, 0]
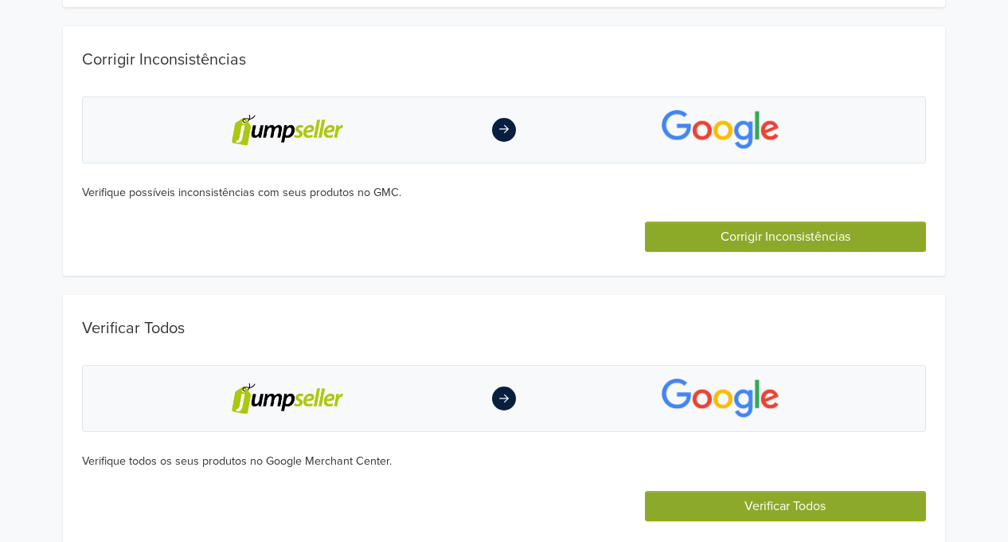
click at [768, 498] on button "Verificar Todos" at bounding box center [785, 506] width 281 height 30
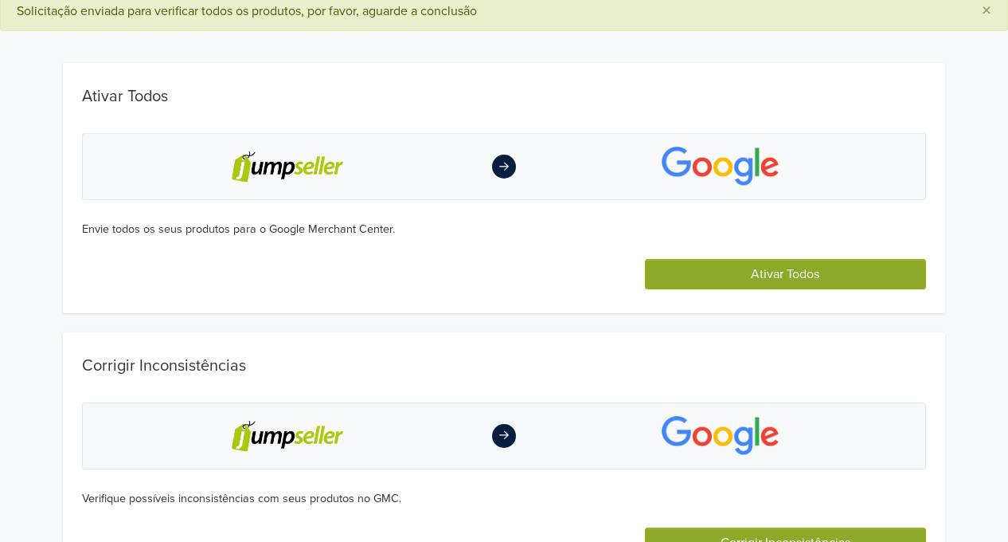
scroll to position [0, 0]
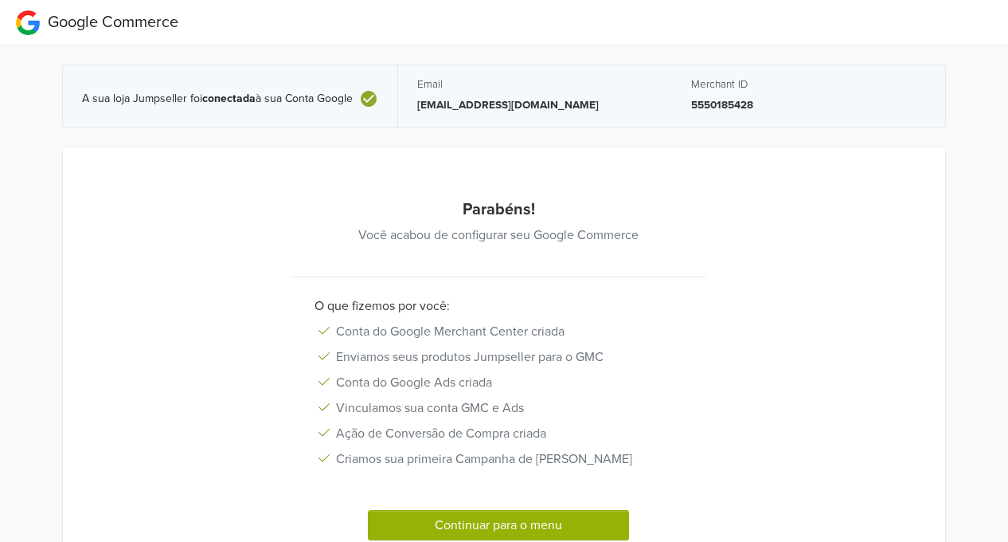
scroll to position [89, 0]
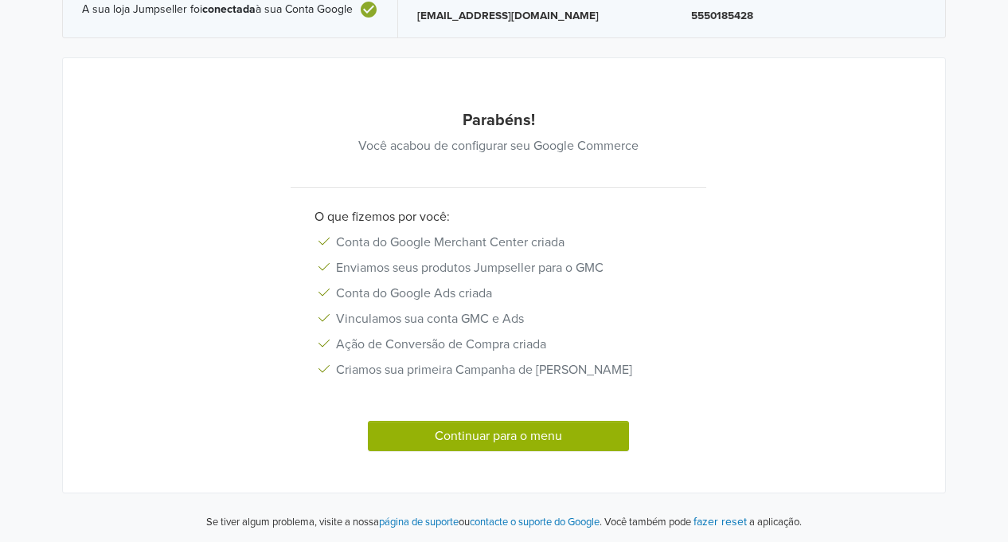
click at [469, 433] on button "Continuar para o menu" at bounding box center [498, 436] width 261 height 30
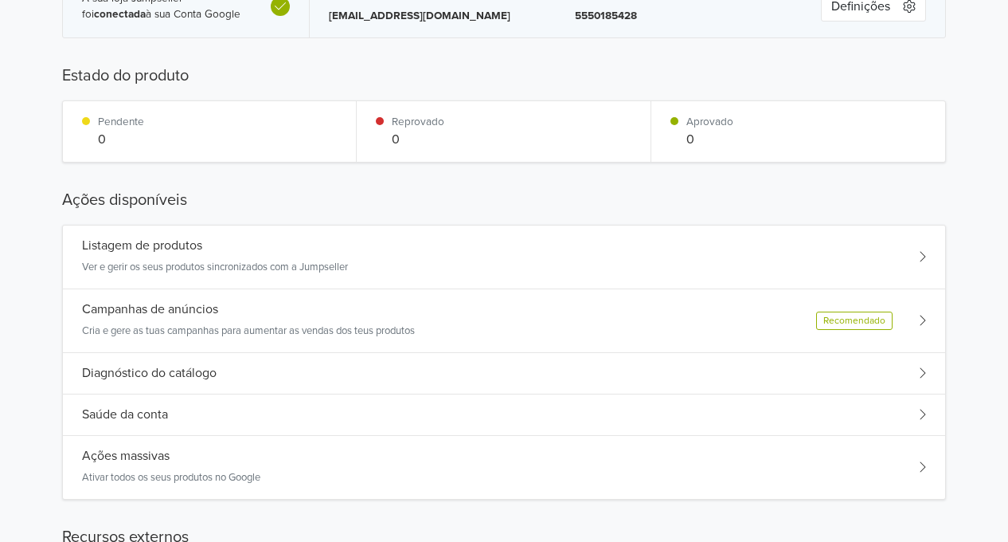
click at [41, 270] on div "A sua loja Jumpseller foi conectada à sua Conta Google Email adamariamaria12345…" at bounding box center [504, 331] width 1032 height 750
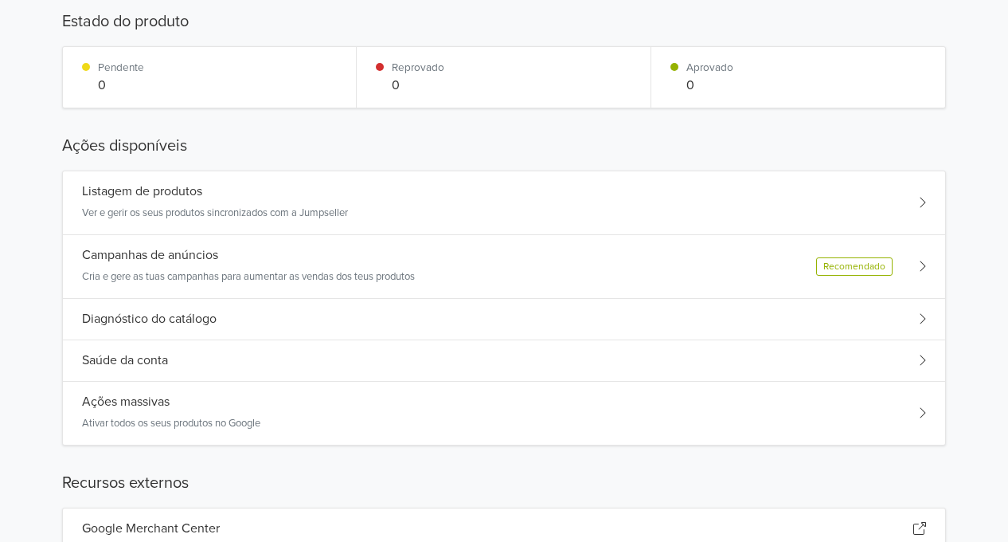
scroll to position [169, 0]
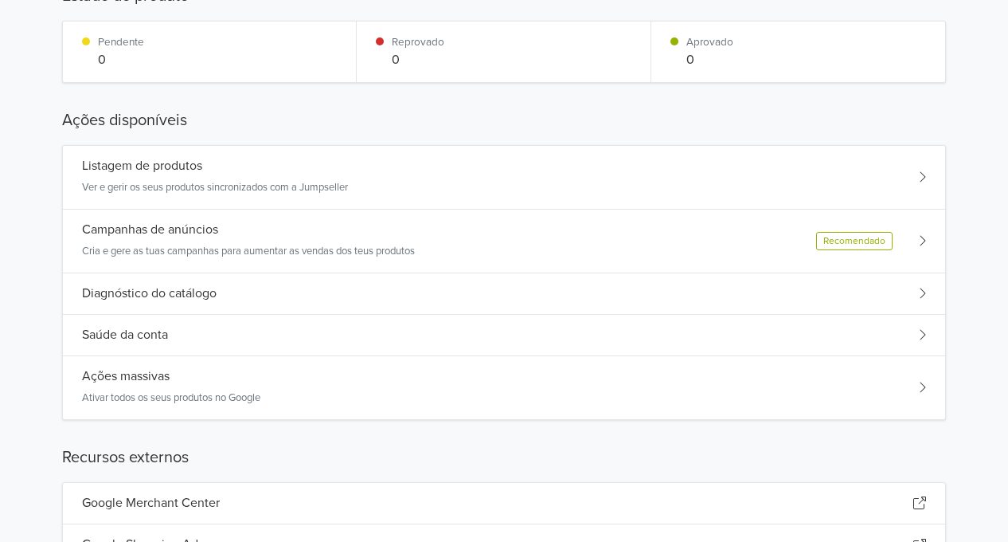
click at [132, 386] on div "Ações massivas Ativar todos os seus produtos no Google" at bounding box center [171, 387] width 178 height 37
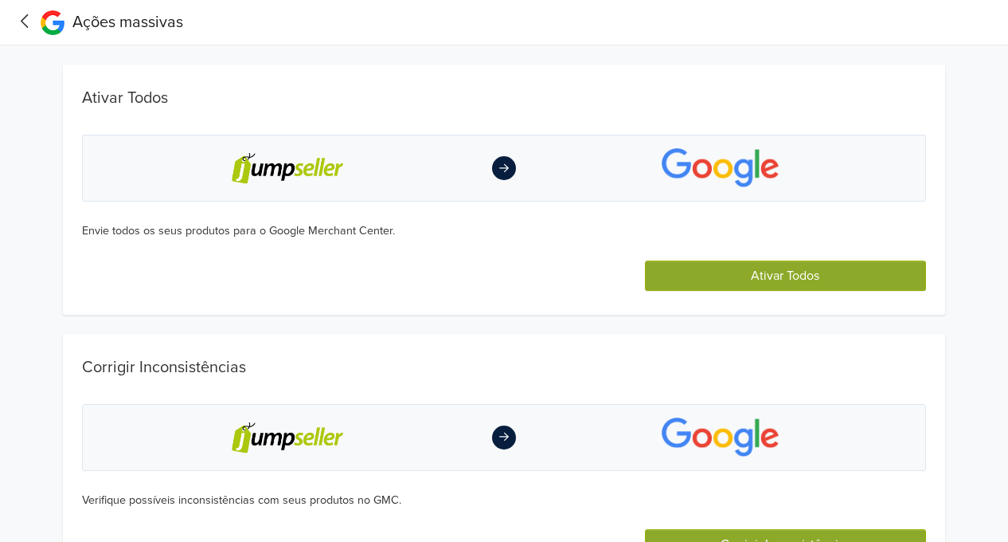
scroll to position [0, 0]
click at [750, 276] on button "Ativar Todos" at bounding box center [785, 275] width 281 height 30
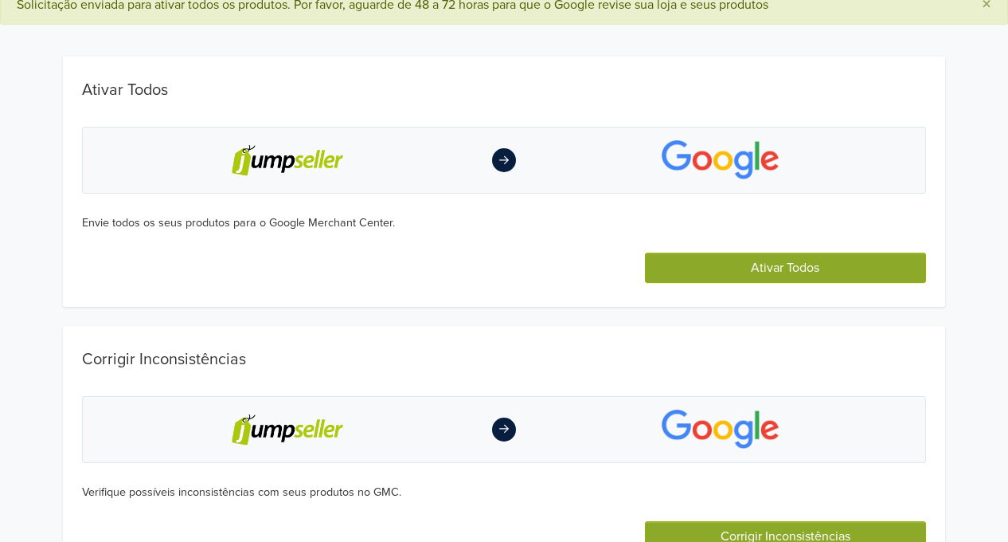
scroll to position [239, 0]
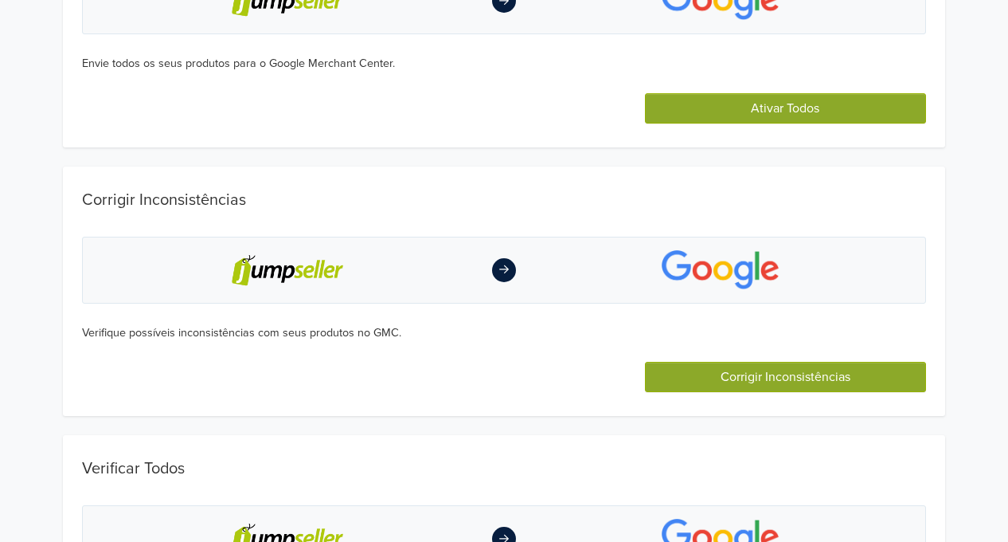
click at [768, 370] on button "Corrigir Inconsistências" at bounding box center [785, 377] width 281 height 30
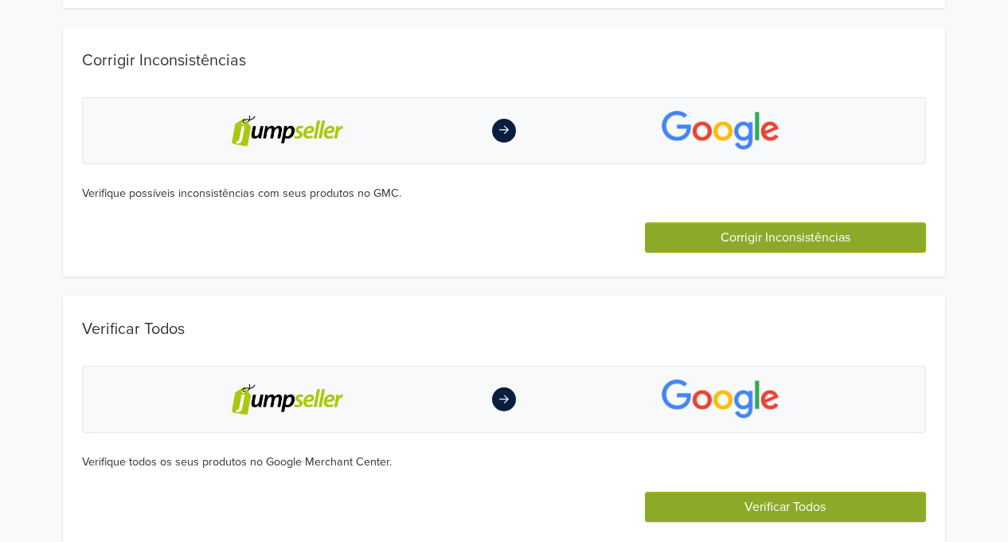
scroll to position [379, 0]
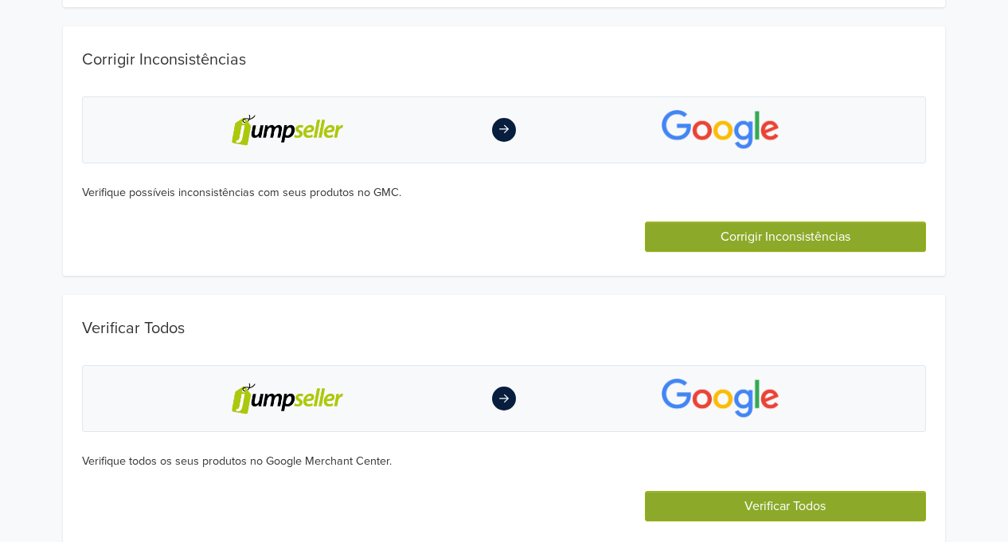
click at [771, 503] on button "Verificar Todos" at bounding box center [785, 506] width 281 height 30
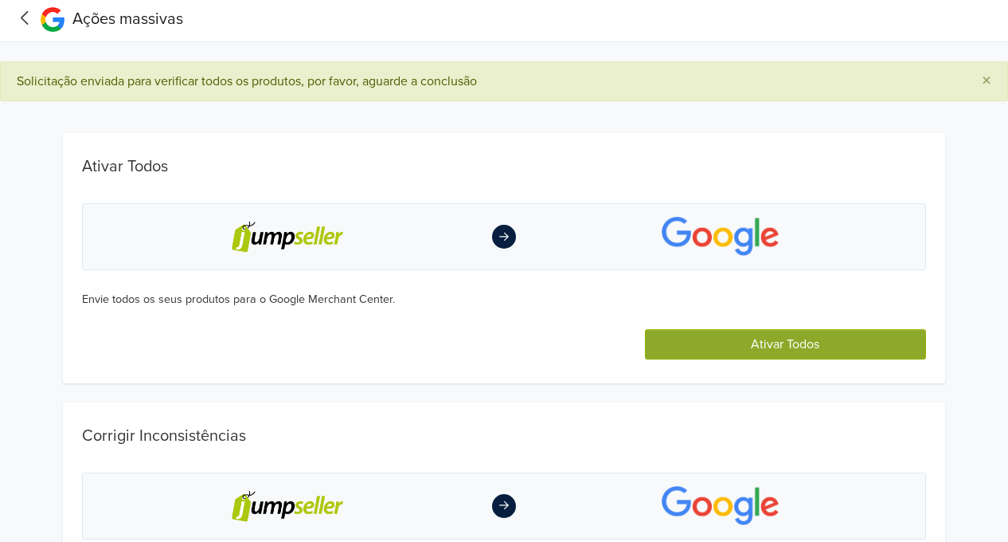
scroll to position [0, 0]
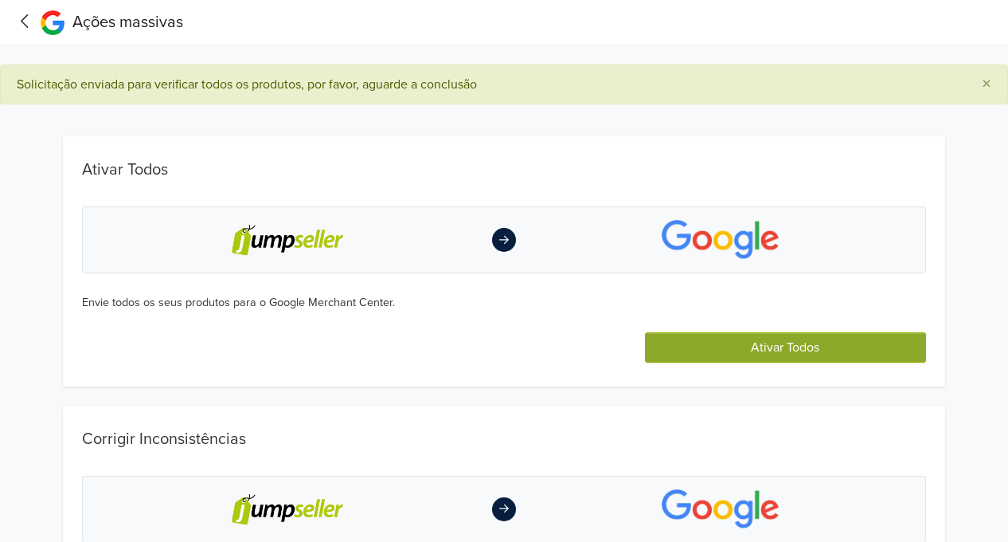
click at [21, 15] on icon at bounding box center [25, 21] width 25 height 20
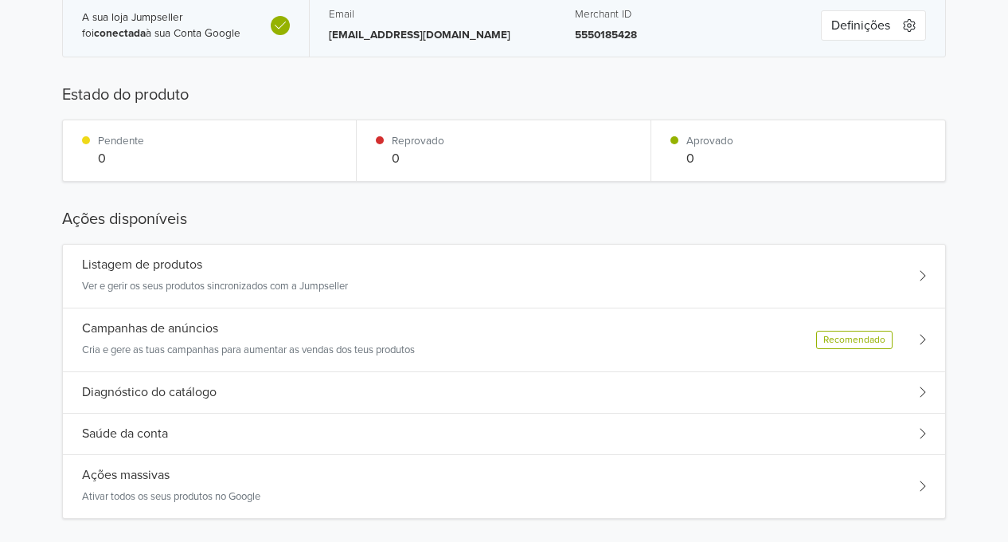
scroll to position [159, 0]
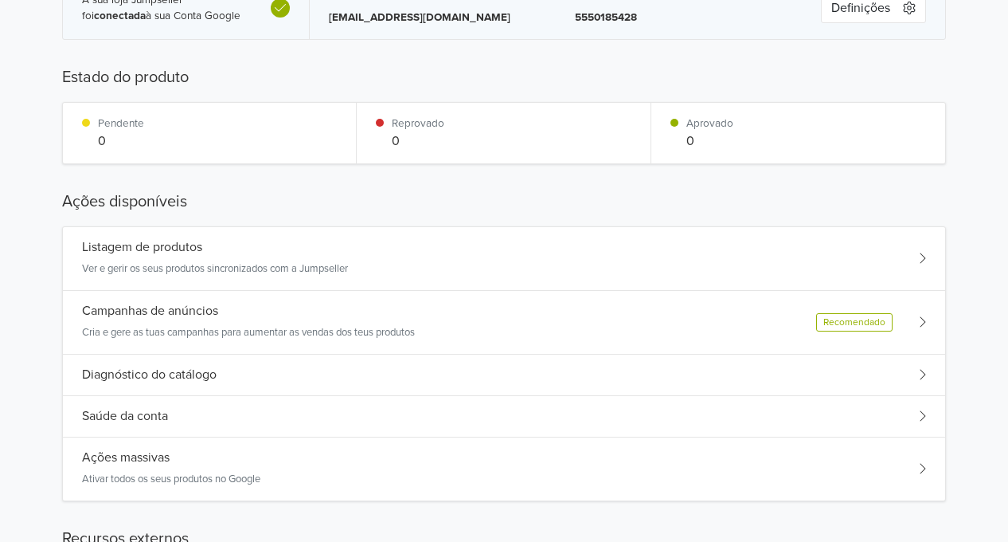
click at [92, 369] on h5 "Diagnóstico do catálogo" at bounding box center [149, 374] width 135 height 15
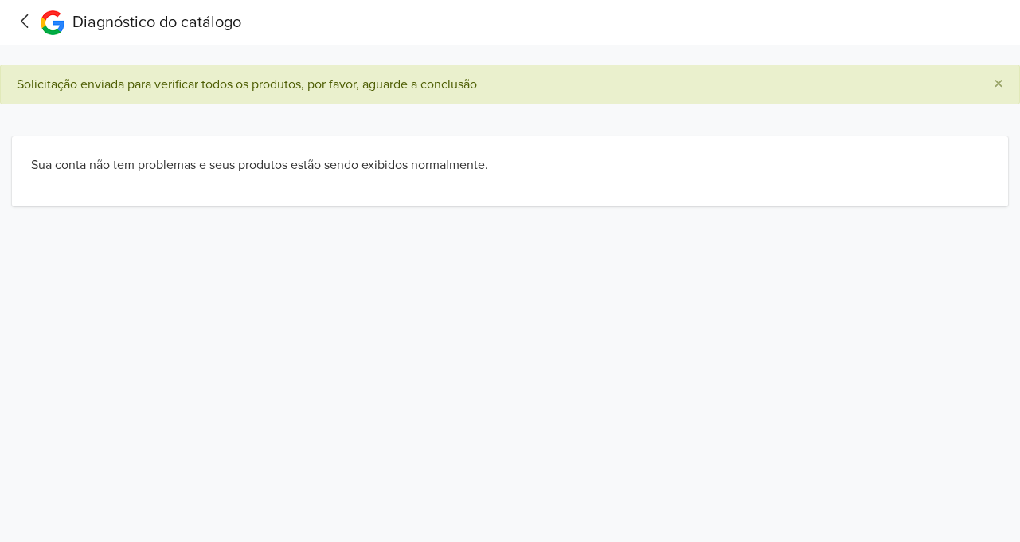
click at [29, 17] on icon at bounding box center [25, 21] width 25 height 20
